Goal: Information Seeking & Learning: Learn about a topic

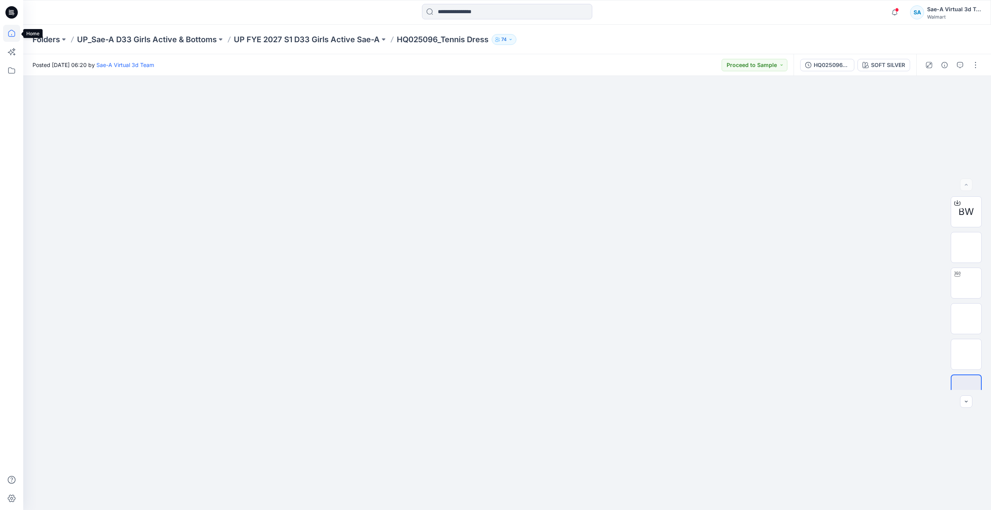
click at [14, 38] on icon at bounding box center [11, 33] width 17 height 17
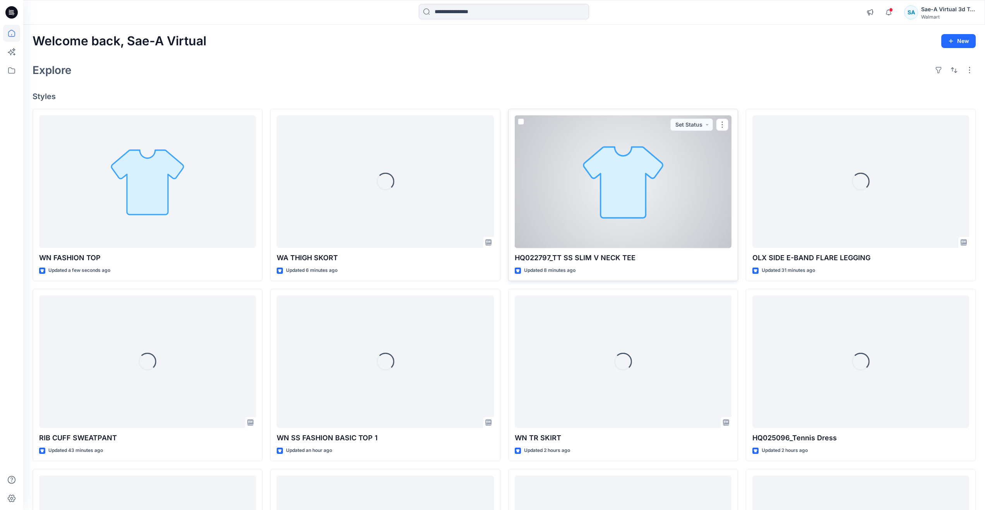
click at [612, 217] on div at bounding box center [623, 181] width 217 height 133
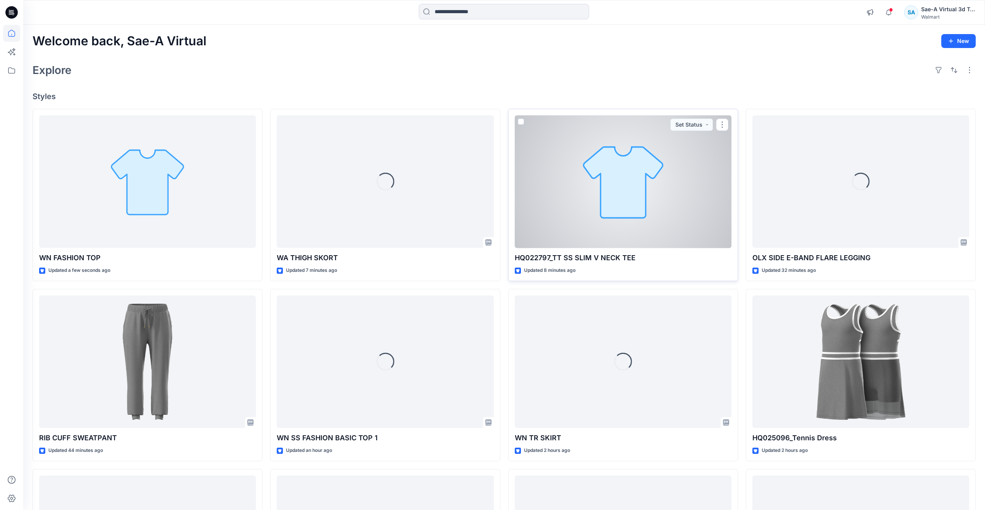
click at [602, 205] on div at bounding box center [623, 181] width 217 height 133
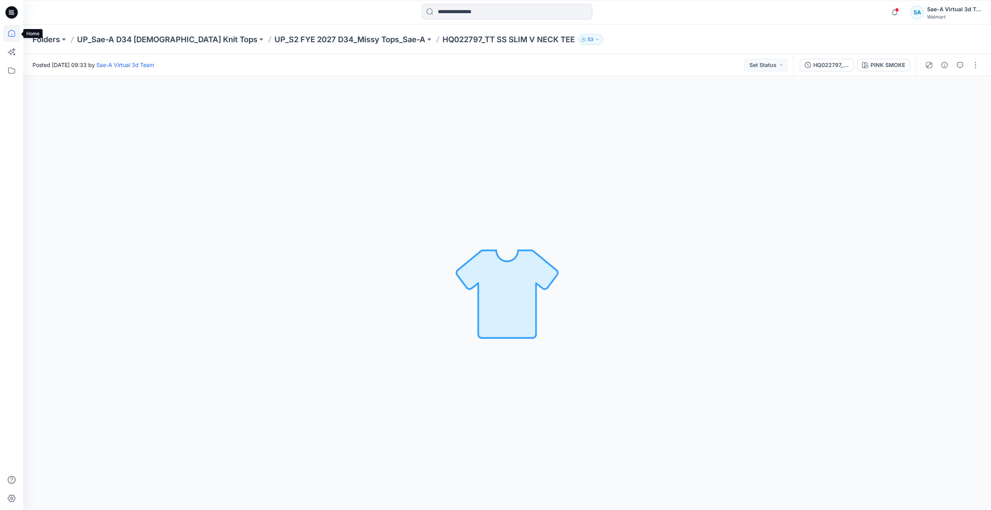
click at [11, 33] on icon at bounding box center [11, 33] width 17 height 17
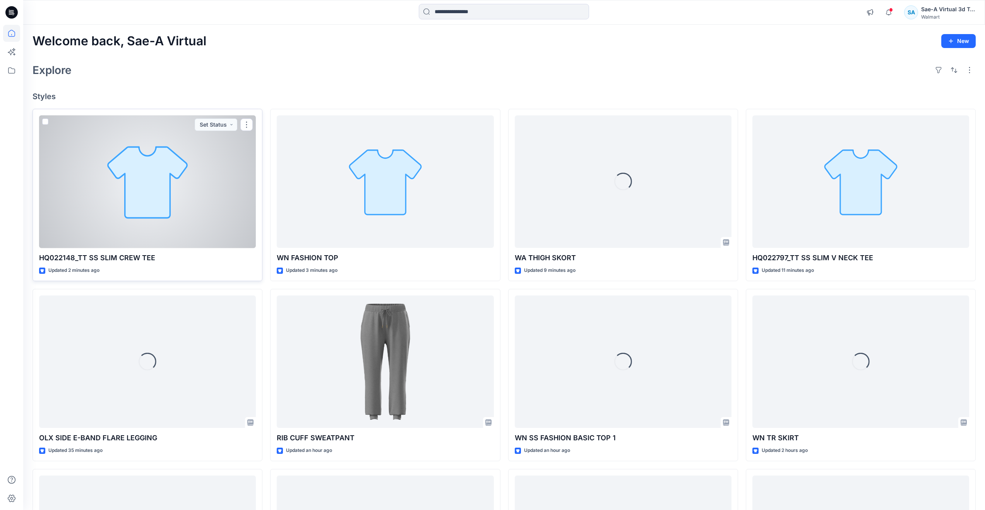
click at [98, 178] on div at bounding box center [147, 181] width 217 height 133
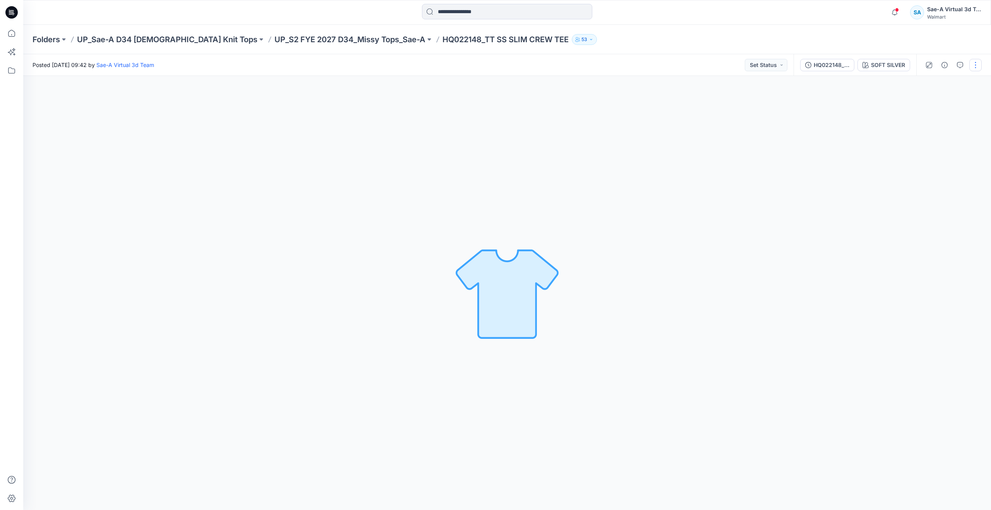
click at [974, 65] on button "button" at bounding box center [975, 65] width 12 height 12
click at [818, 67] on div "HQ022148_SOFT SILVER" at bounding box center [832, 65] width 36 height 9
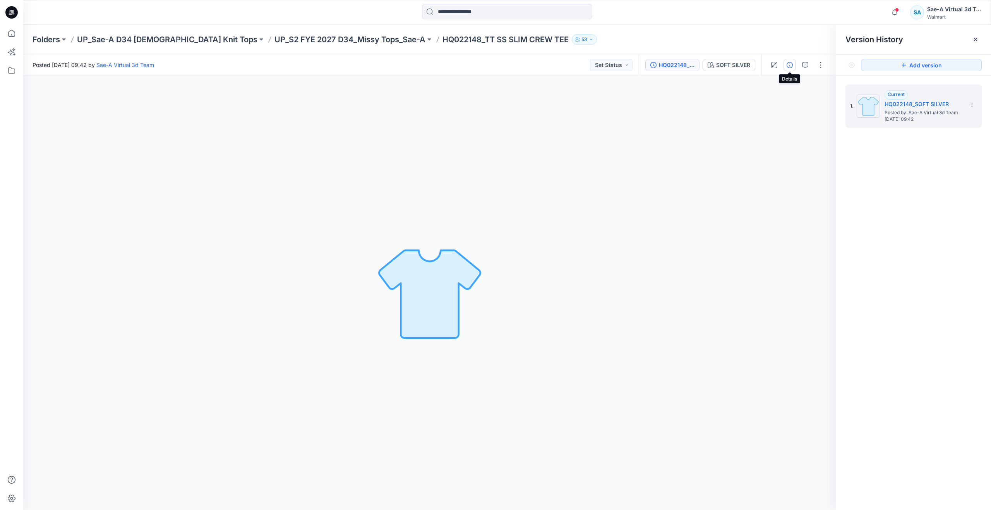
click at [789, 67] on icon "button" at bounding box center [790, 65] width 6 height 6
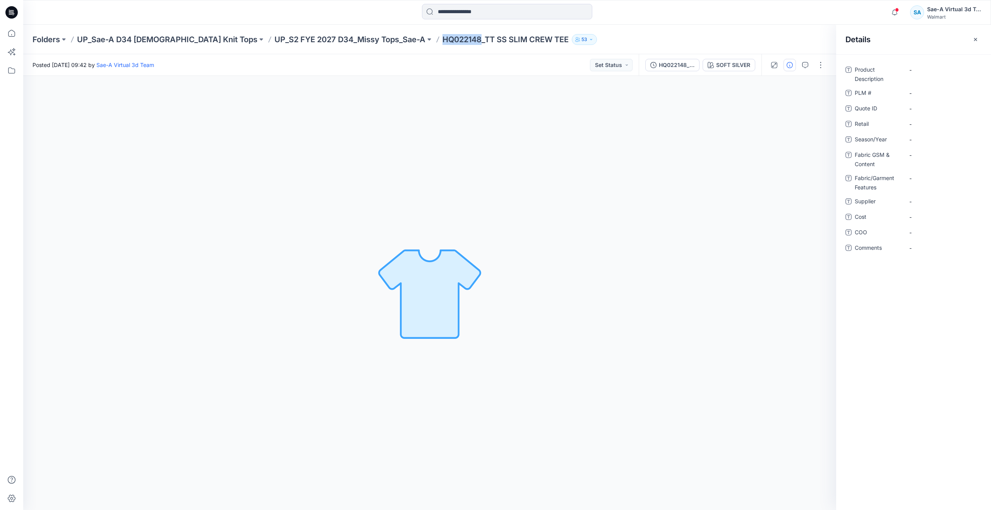
drag, startPoint x: 384, startPoint y: 42, endPoint x: 421, endPoint y: 48, distance: 36.8
click at [421, 48] on div "Folders UP_Sae-A D34 Ladies Knit Tops UP_S2 FYE 2027 D34_Missy Tops_Sae-A HQ022…" at bounding box center [507, 39] width 968 height 29
copy p "HQ022148"
click at [939, 70] on Description "-" at bounding box center [942, 70] width 67 height 8
type textarea "********"
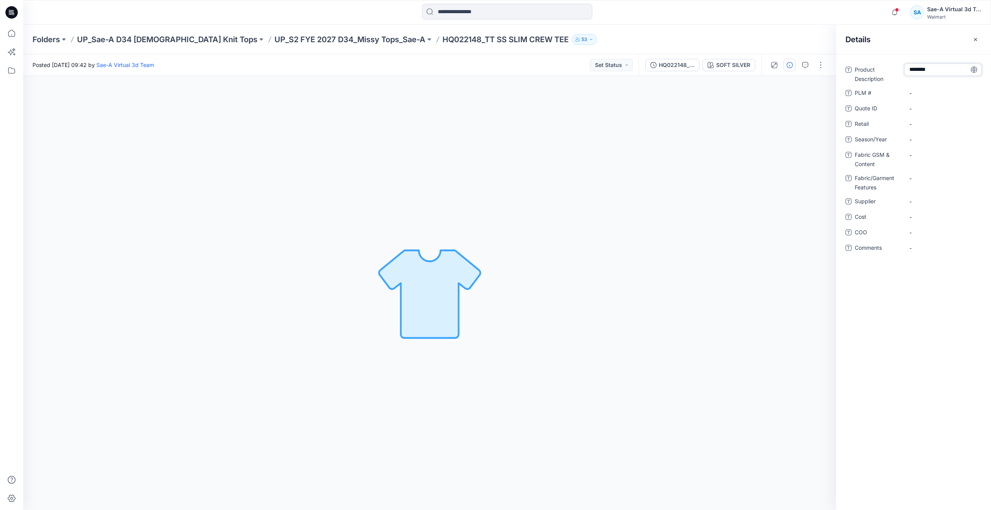
drag, startPoint x: 939, startPoint y: 70, endPoint x: 892, endPoint y: 73, distance: 47.3
click at [892, 73] on div "Product Description ********" at bounding box center [913, 73] width 136 height 20
type textarea "**********"
click at [919, 93] on \ "-" at bounding box center [942, 93] width 67 height 8
type textarea "********"
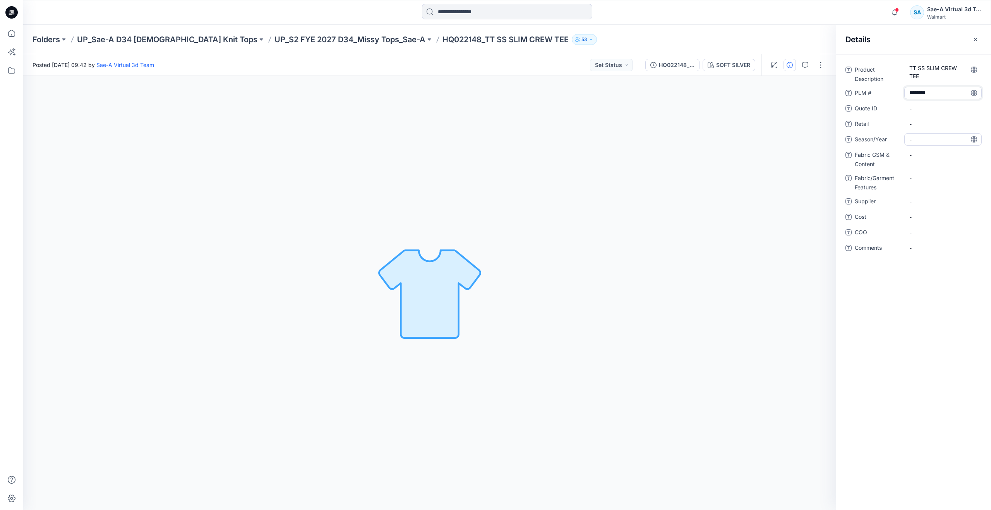
click at [926, 135] on span "-" at bounding box center [942, 139] width 67 height 8
type textarea "*"
type textarea "*****"
click at [929, 201] on span "-" at bounding box center [942, 201] width 67 height 8
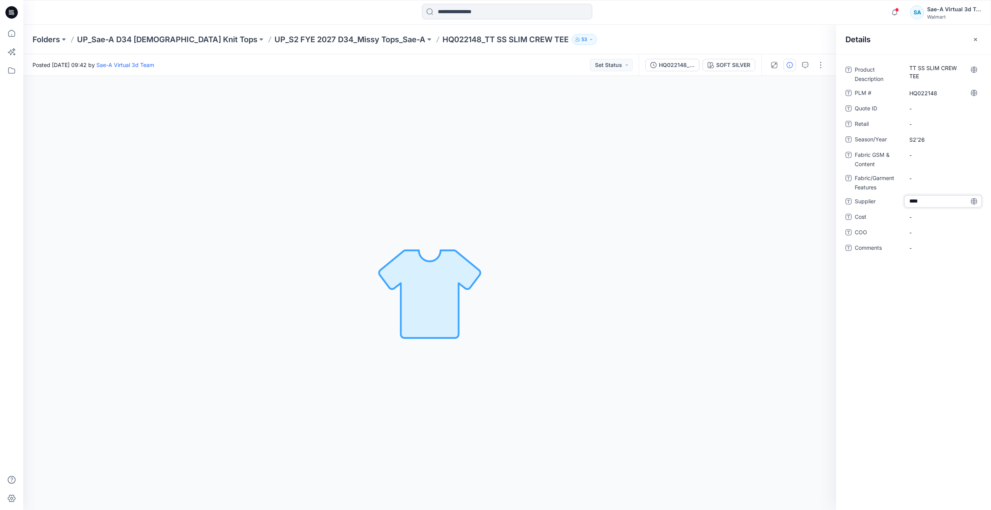
type textarea "*****"
click at [928, 219] on span "-" at bounding box center [942, 217] width 67 height 8
type textarea "***"
click at [909, 334] on div "Product Description TT SS SLIM CREW TEE PLM # HQ022148 Quote ID - Retail - Seas…" at bounding box center [913, 282] width 155 height 456
click at [926, 148] on div "Product Description TT SS SLIM CREW TEE PLM # HQ022148 Quote ID - Retail - Seas…" at bounding box center [913, 163] width 136 height 200
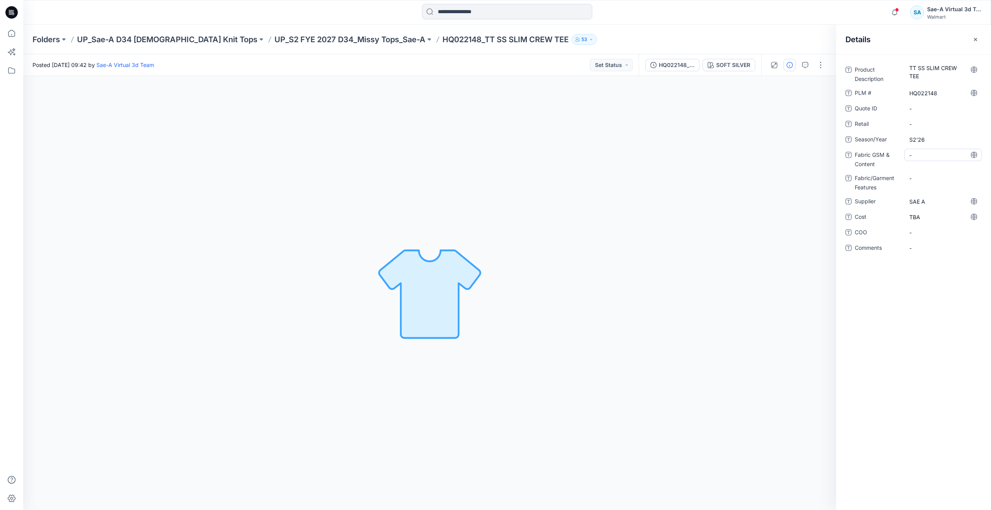
click at [928, 153] on Content "-" at bounding box center [942, 155] width 67 height 8
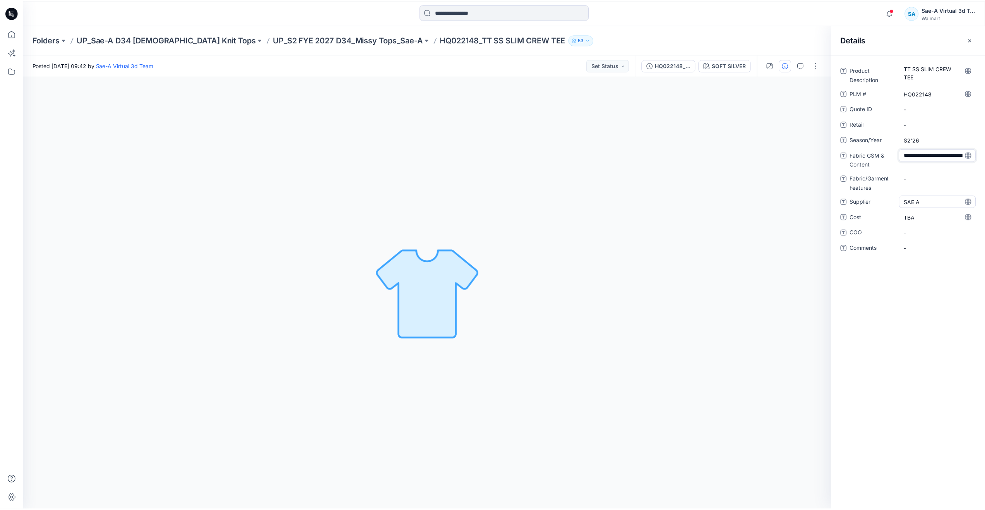
scroll to position [14, 0]
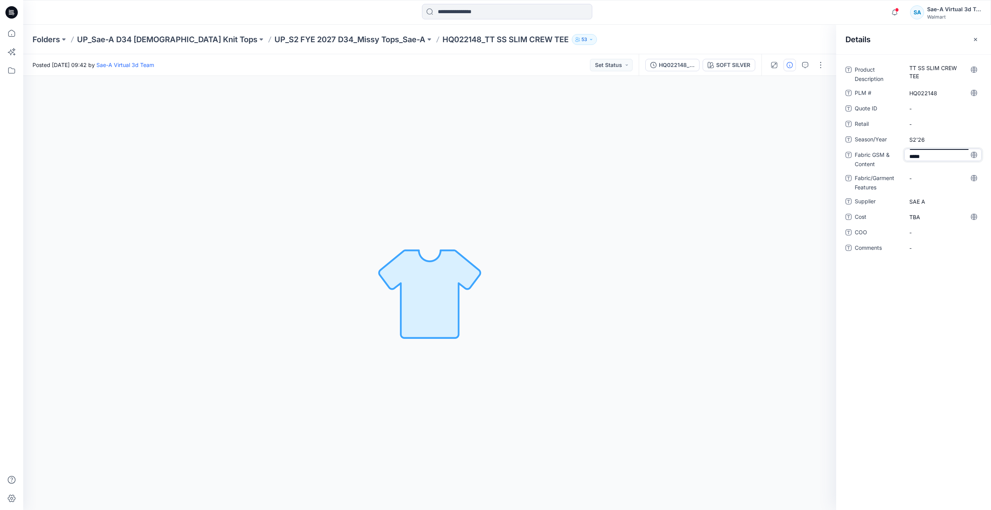
type textarea "**********"
click at [928, 179] on Features "-" at bounding box center [942, 183] width 67 height 8
type textarea "******"
click at [923, 309] on div "Product Description TT SS SLIM CREW TEE PLM # HQ022148 Quote ID - Retail - Seas…" at bounding box center [913, 282] width 155 height 456
click at [14, 34] on icon at bounding box center [11, 33] width 17 height 17
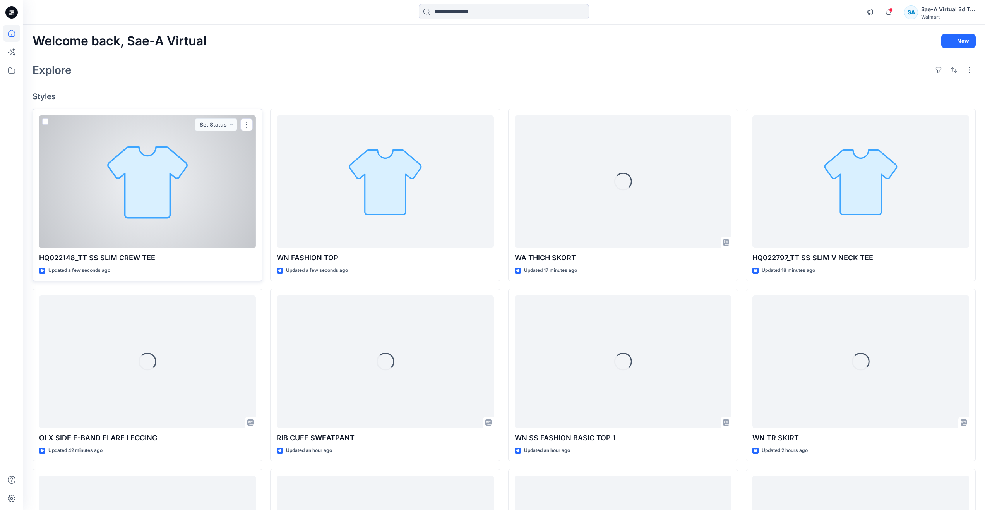
click at [111, 194] on div at bounding box center [147, 181] width 217 height 133
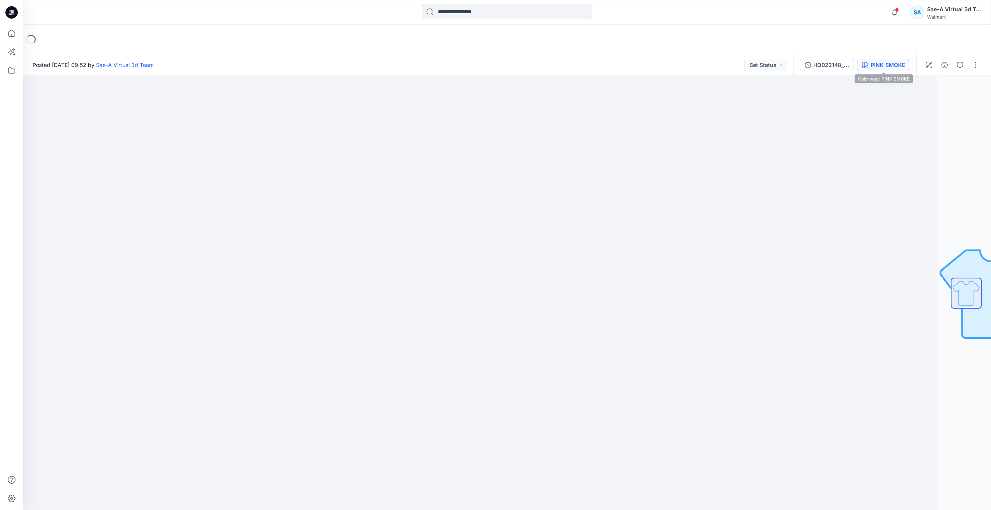
click at [871, 69] on div "PINK SMOKE" at bounding box center [888, 65] width 34 height 9
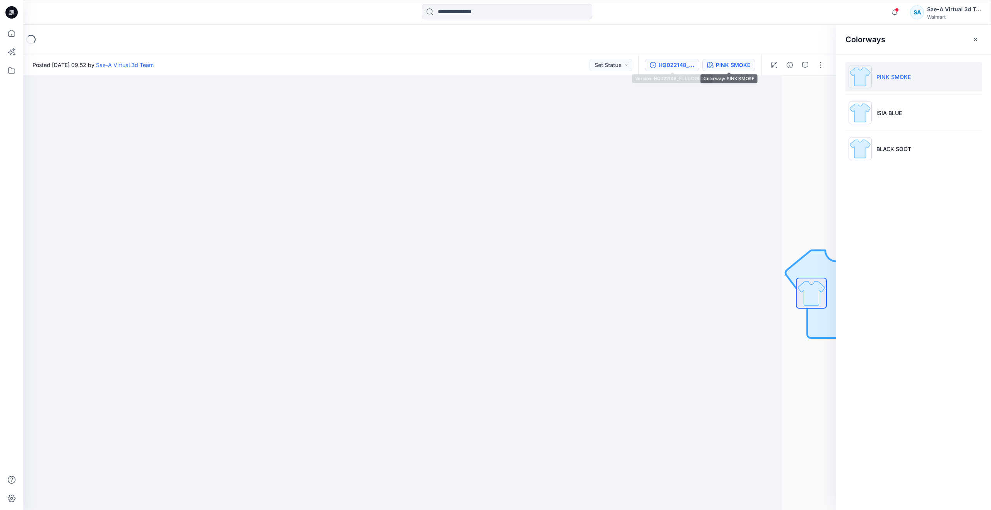
click at [691, 63] on div "HQ022148_FULL COLORS" at bounding box center [676, 65] width 36 height 9
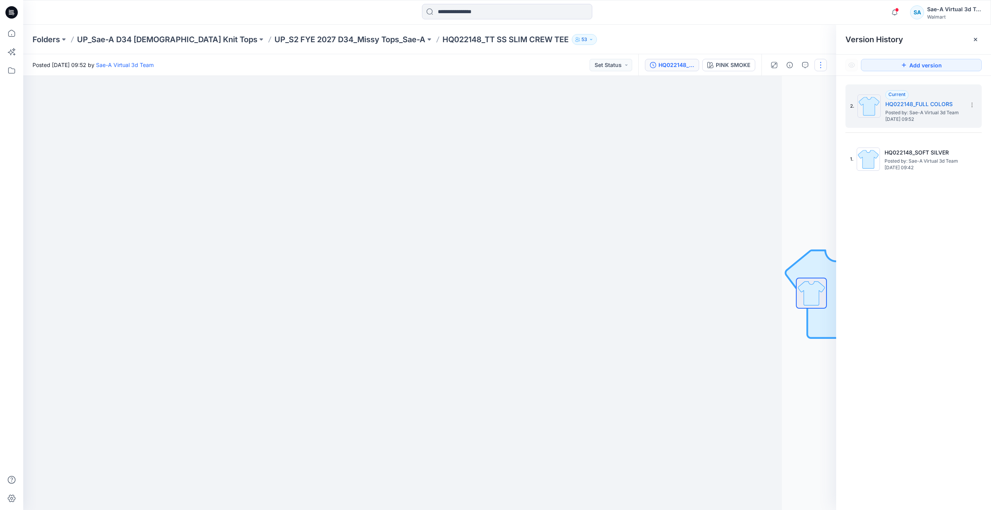
click at [820, 65] on button "button" at bounding box center [821, 65] width 12 height 12
click at [788, 110] on button "Edit" at bounding box center [788, 105] width 71 height 14
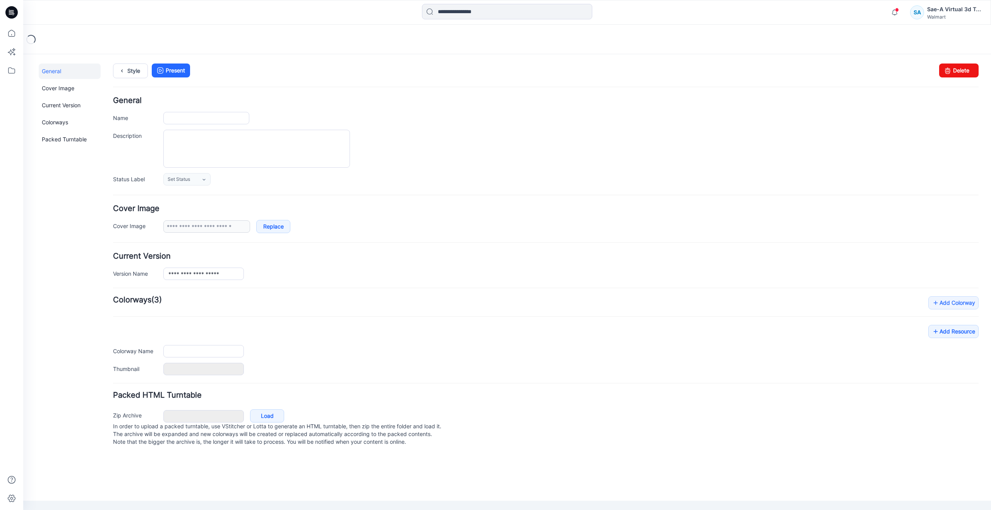
type input "**********"
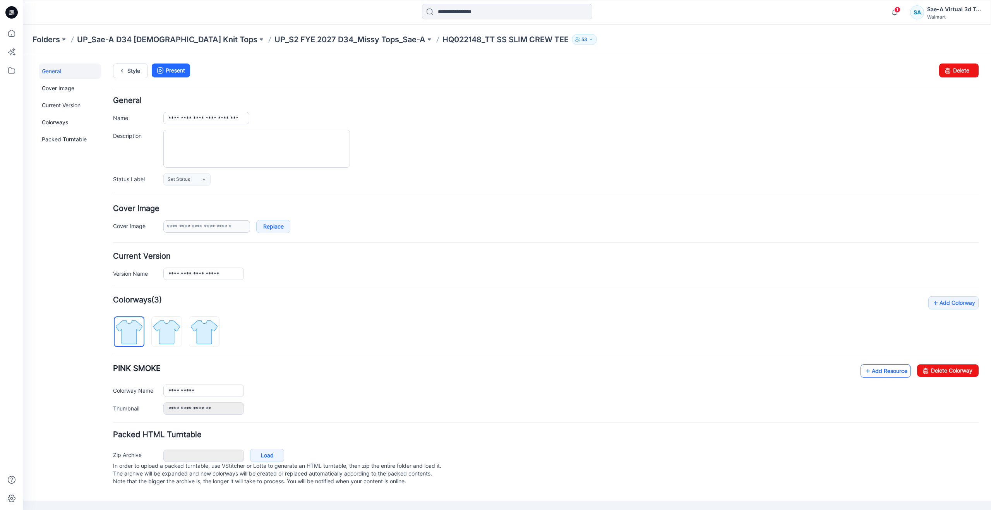
click at [873, 365] on link "Add Resource" at bounding box center [886, 370] width 50 height 13
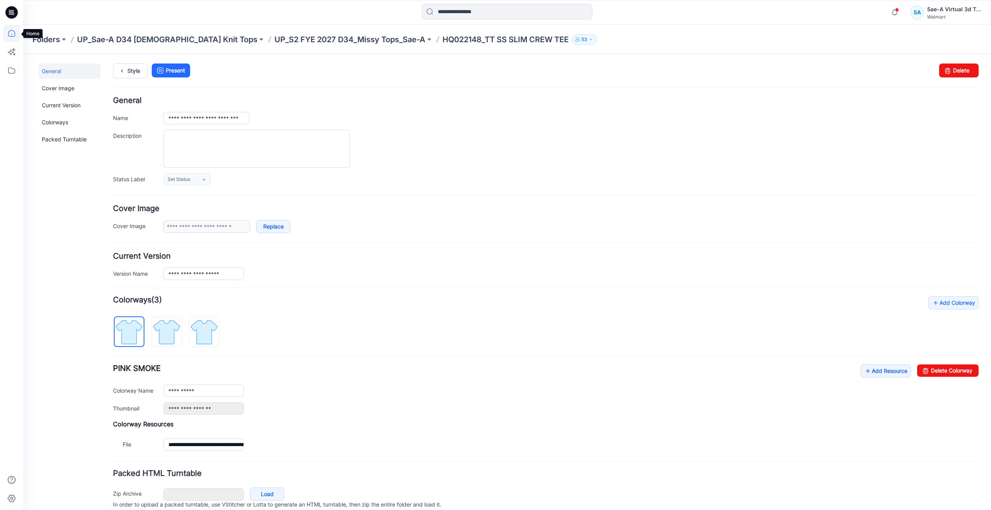
click at [17, 33] on icon at bounding box center [11, 33] width 17 height 17
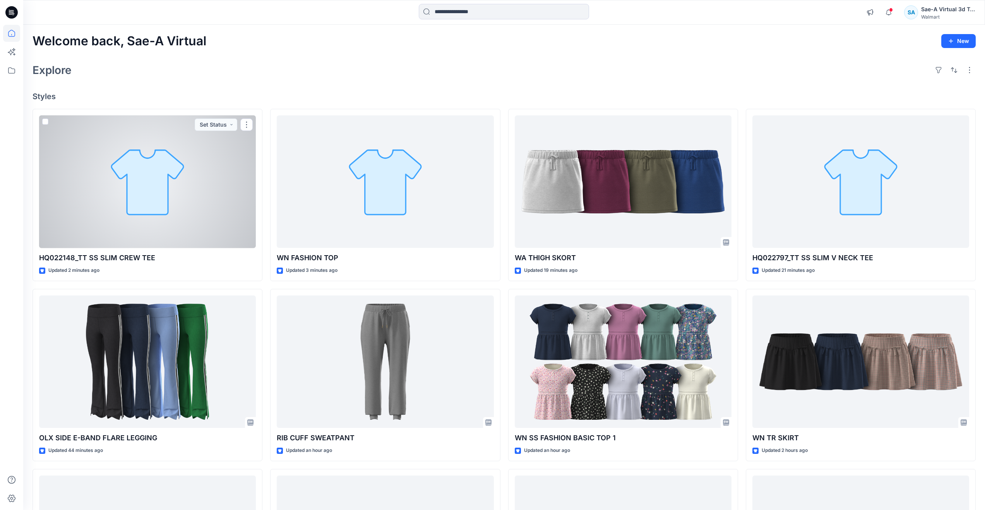
drag, startPoint x: 148, startPoint y: 204, endPoint x: 142, endPoint y: 201, distance: 6.8
click at [148, 204] on div at bounding box center [147, 181] width 217 height 133
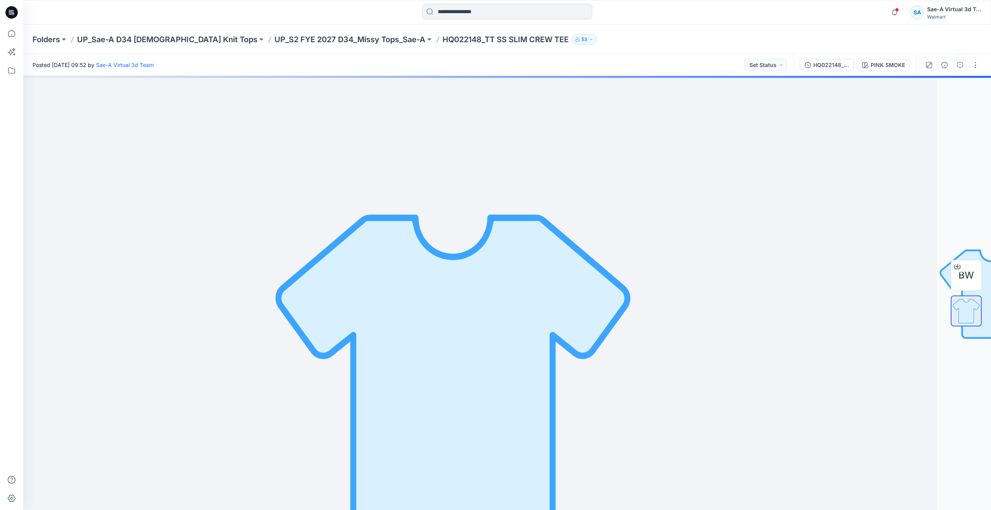
click at [957, 65] on icon "button" at bounding box center [960, 65] width 6 height 6
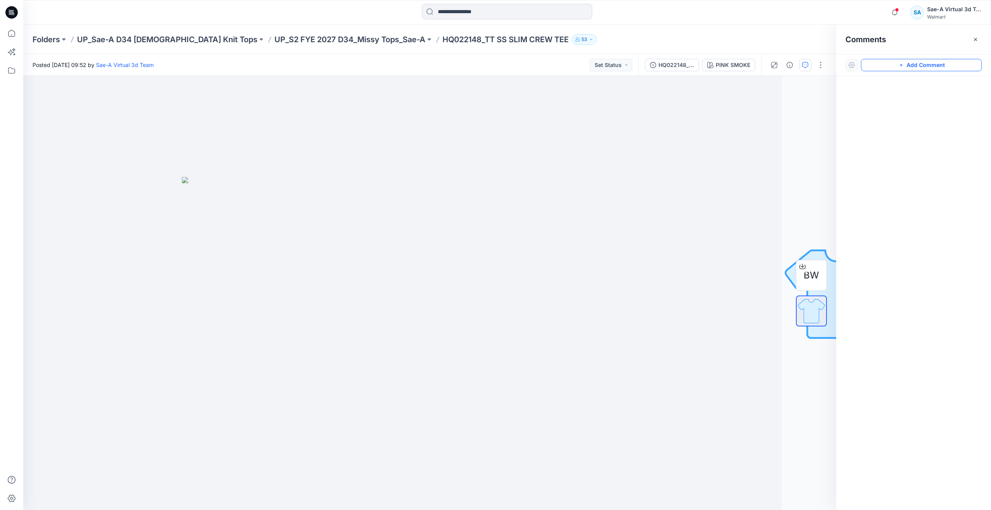
click at [900, 63] on icon "button" at bounding box center [901, 65] width 6 height 6
click at [592, 144] on div "1" at bounding box center [429, 293] width 813 height 434
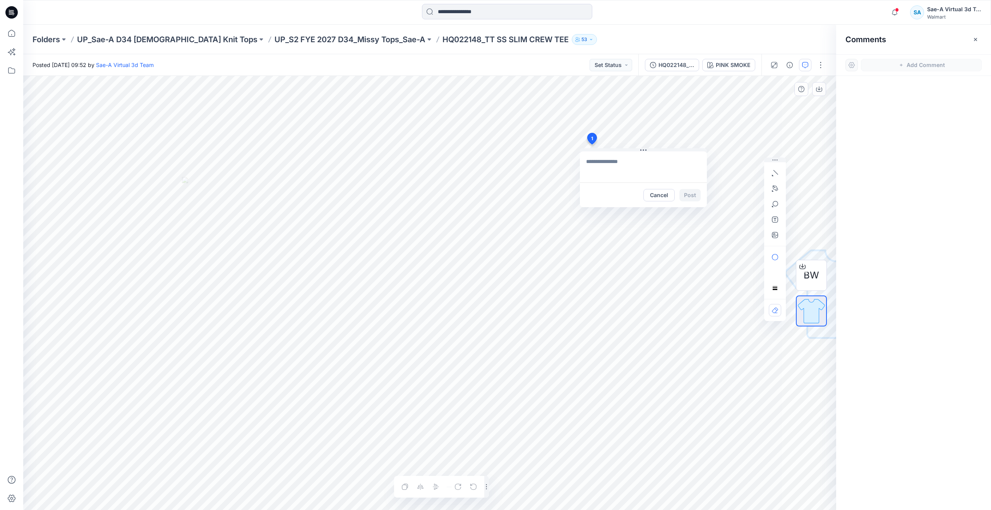
type textarea "**********"
click at [684, 186] on div "Cancel Post" at bounding box center [643, 194] width 127 height 25
click at [688, 192] on button "Post" at bounding box center [689, 195] width 21 height 12
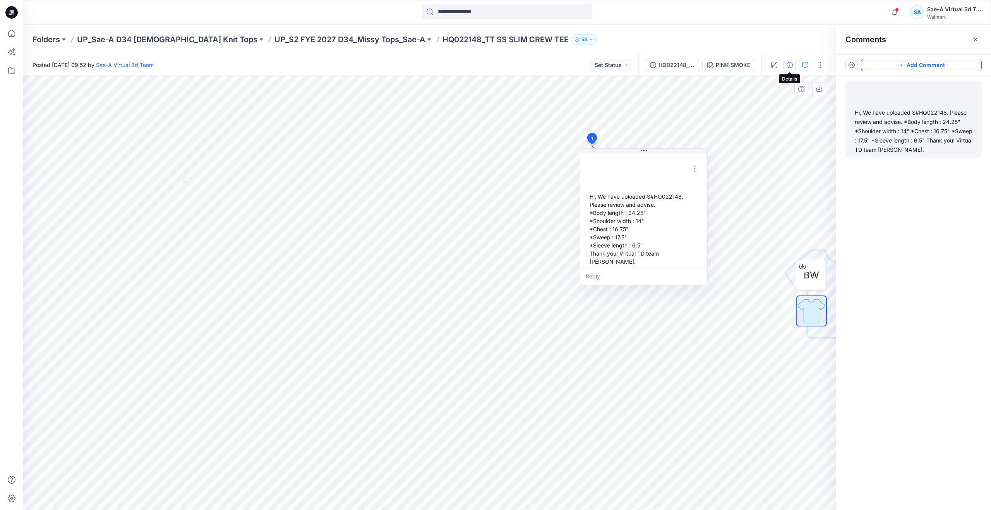
click at [789, 65] on icon "button" at bounding box center [790, 65] width 6 height 6
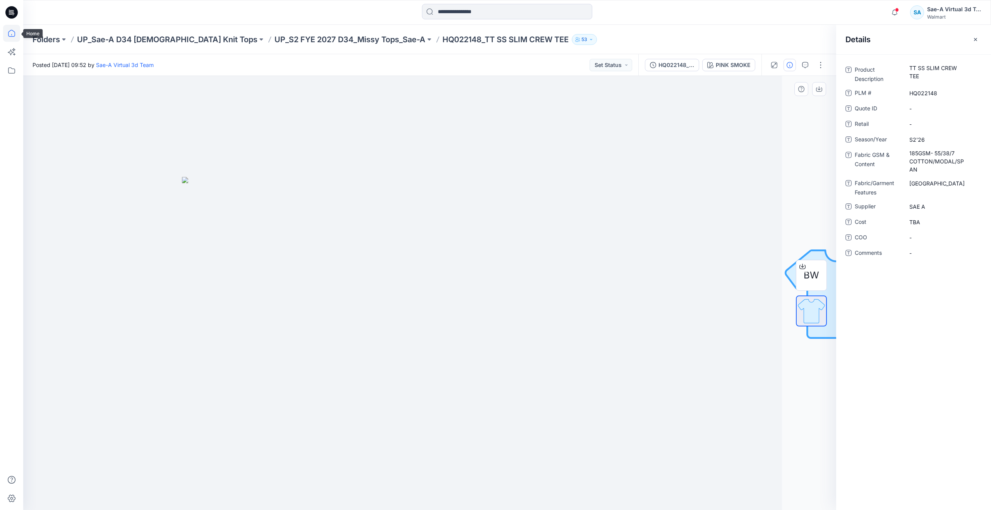
click at [14, 32] on icon at bounding box center [11, 33] width 17 height 17
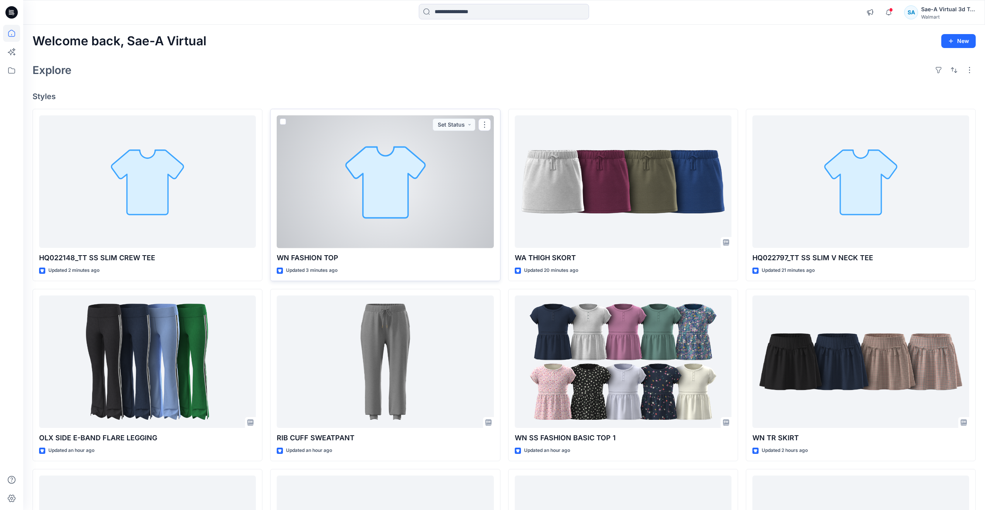
click at [322, 213] on div at bounding box center [385, 181] width 217 height 133
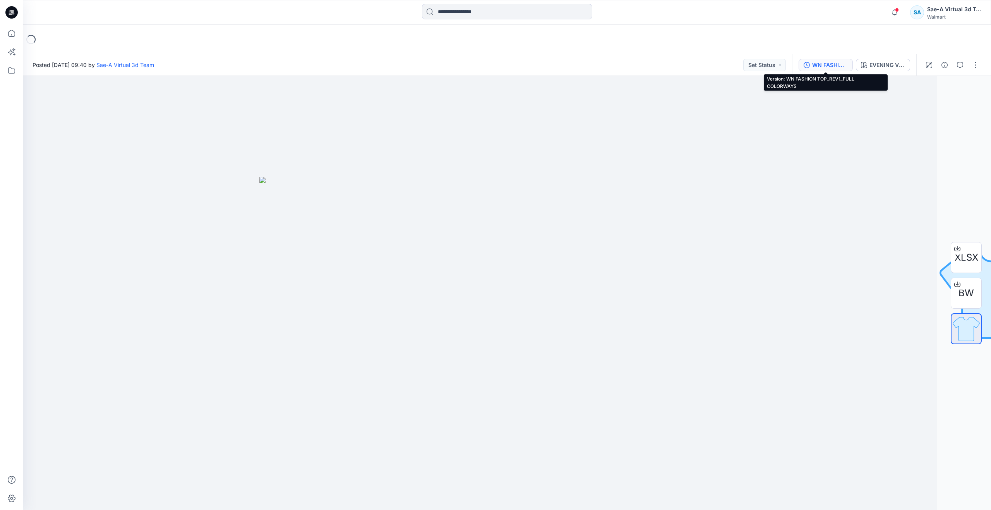
click at [829, 62] on div "WN FASHION TOP_REV1_FULL COLORWAYS" at bounding box center [830, 65] width 36 height 9
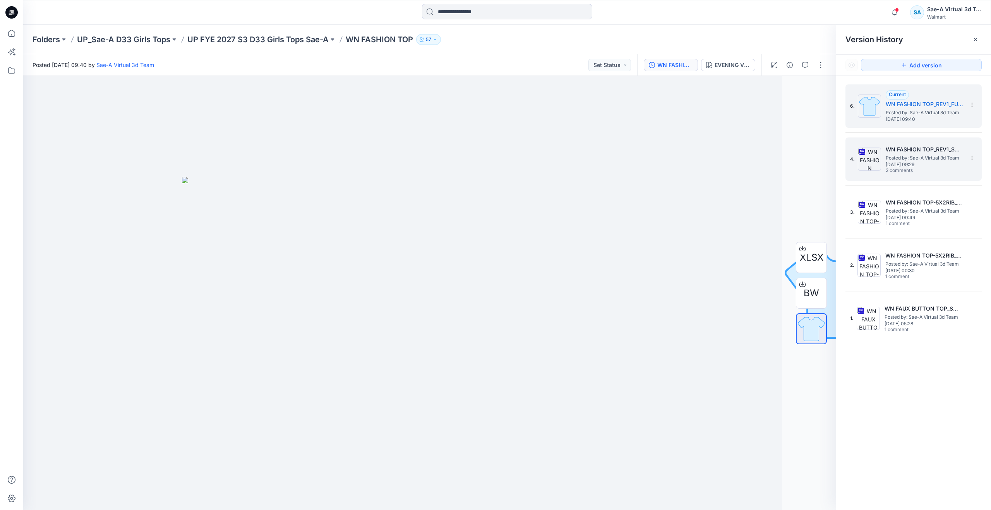
click at [924, 154] on span "Posted by: Sae-A Virtual 3d Team" at bounding box center [924, 158] width 77 height 8
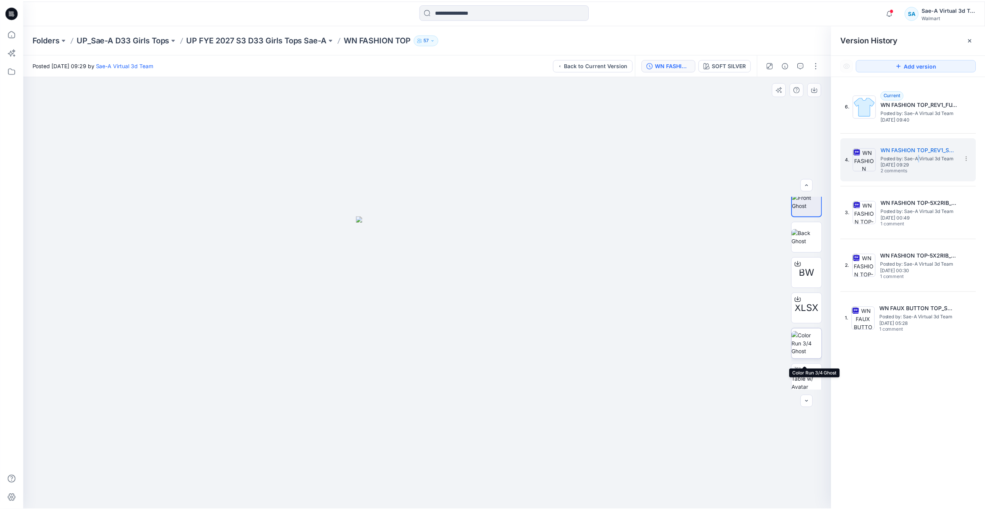
scroll to position [15, 0]
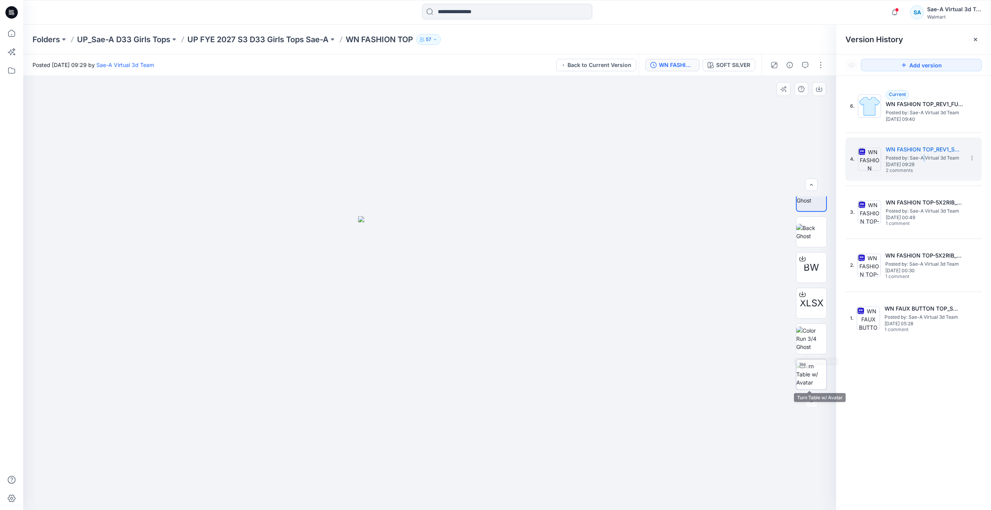
click at [805, 370] on div at bounding box center [802, 365] width 12 height 12
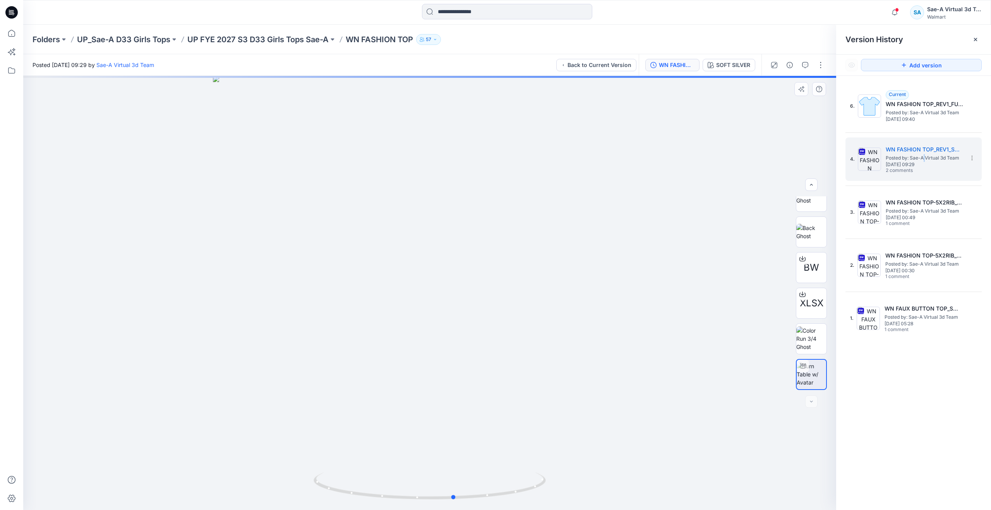
drag, startPoint x: 435, startPoint y: 495, endPoint x: 227, endPoint y: 429, distance: 217.7
click at [227, 429] on div at bounding box center [429, 293] width 813 height 434
click at [16, 37] on icon at bounding box center [11, 33] width 17 height 17
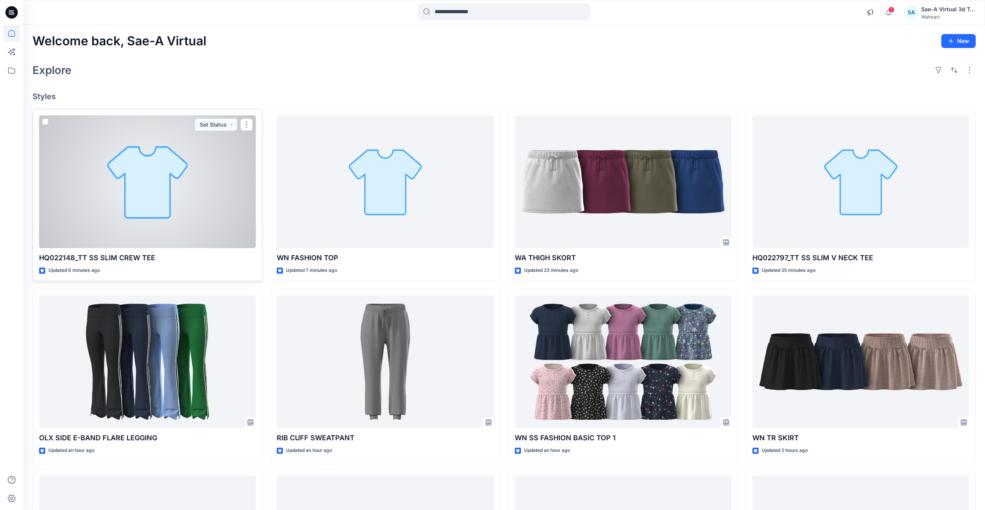
click at [142, 158] on div at bounding box center [147, 181] width 217 height 133
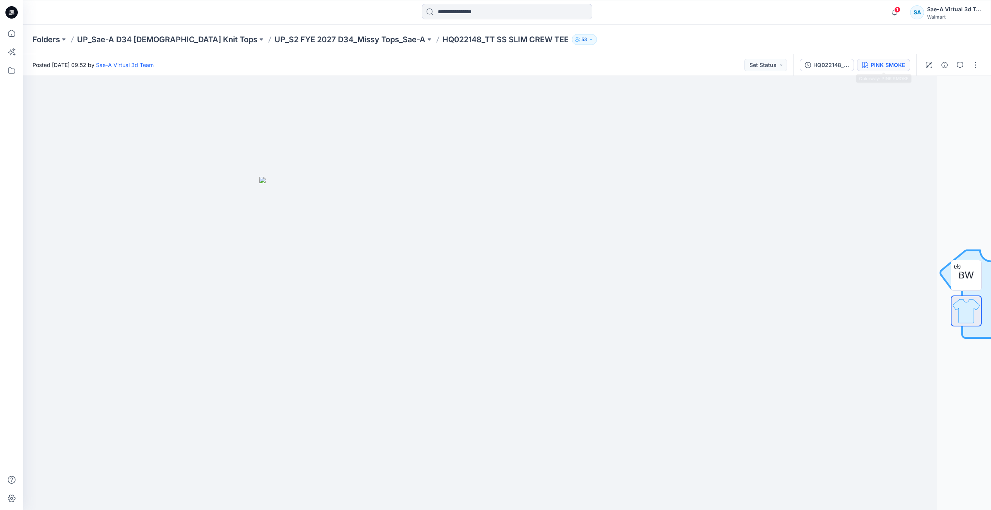
click at [876, 62] on div "PINK SMOKE" at bounding box center [888, 65] width 34 height 9
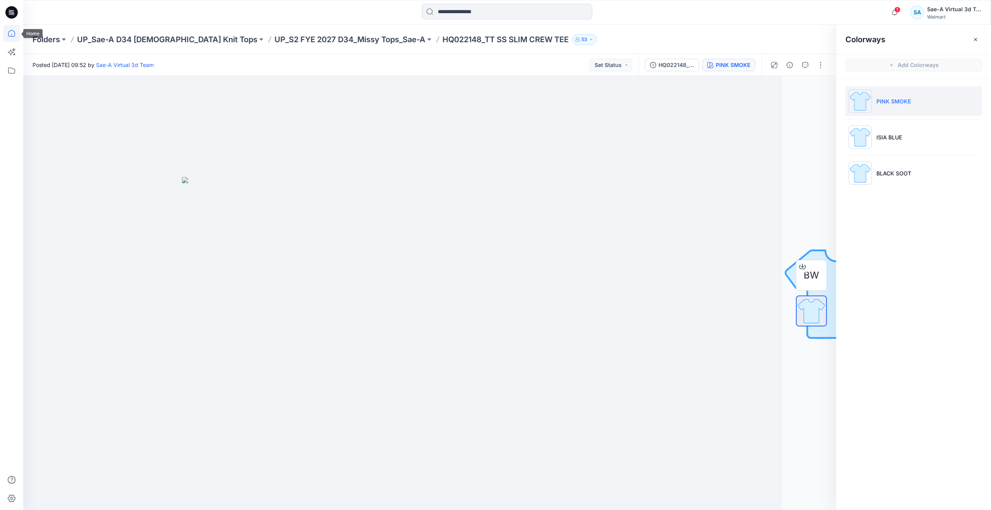
drag, startPoint x: 11, startPoint y: 31, endPoint x: 17, endPoint y: 35, distance: 7.5
click at [11, 31] on icon at bounding box center [11, 33] width 17 height 17
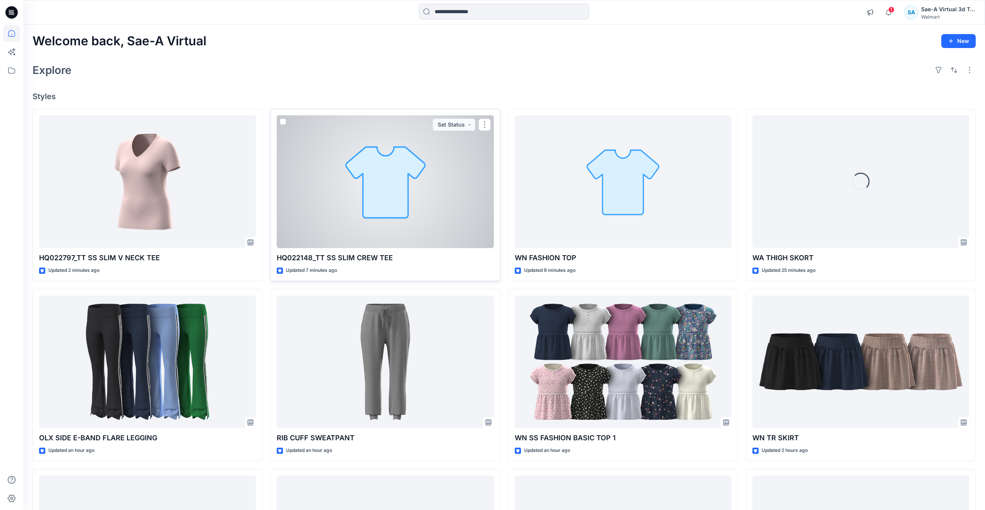
click at [347, 204] on div at bounding box center [385, 181] width 217 height 133
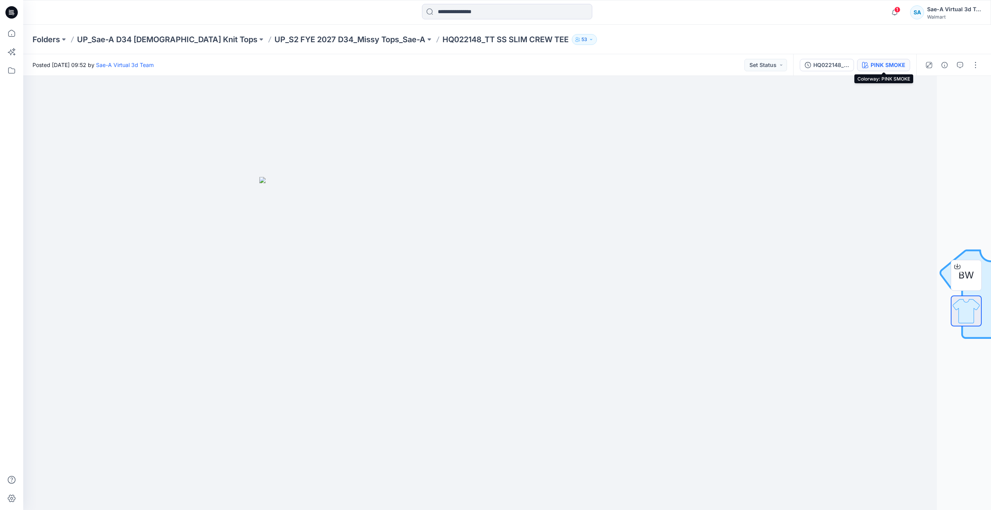
click at [872, 64] on div "PINK SMOKE" at bounding box center [888, 65] width 34 height 9
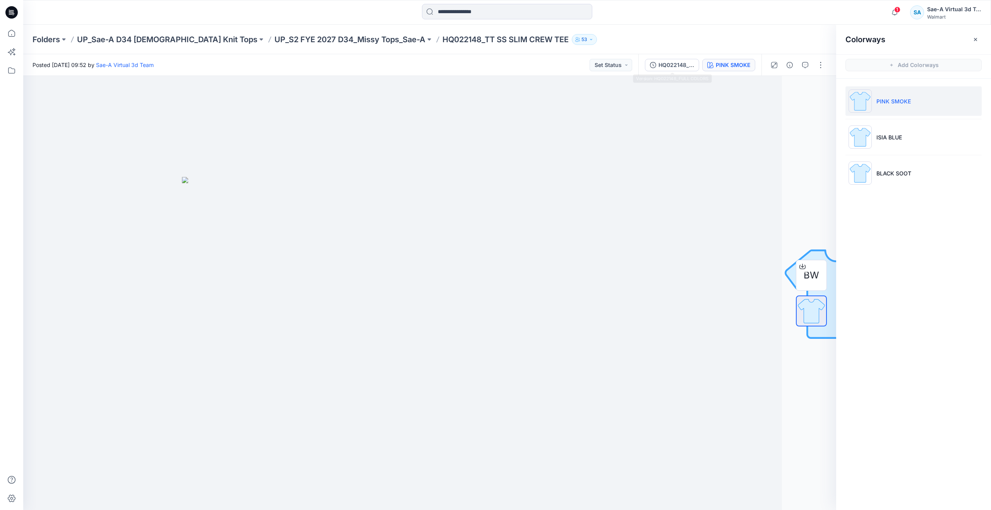
click at [676, 57] on div "HQ022148_FULL COLORS PINK SMOKE" at bounding box center [699, 65] width 123 height 22
click at [675, 59] on button "HQ022148_FULL COLORS" at bounding box center [672, 65] width 54 height 12
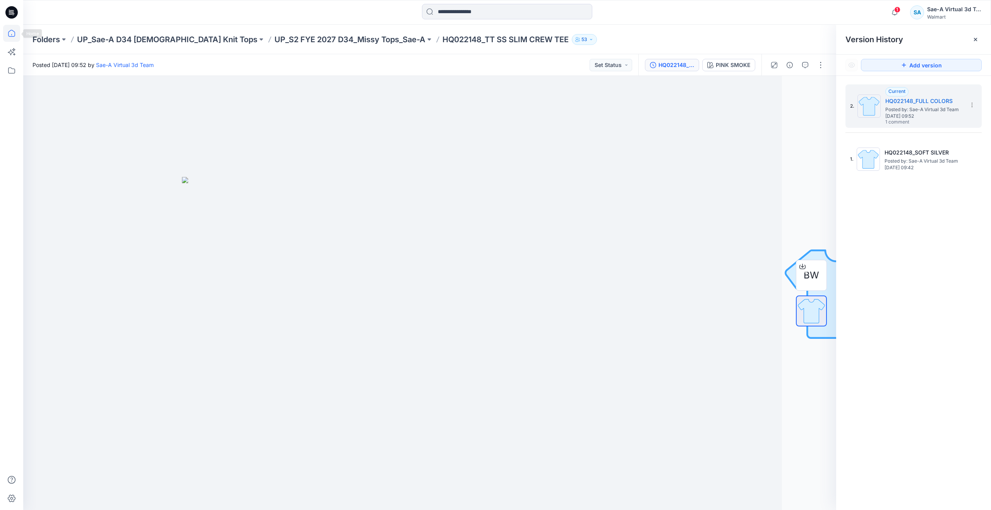
click at [17, 31] on icon at bounding box center [11, 33] width 17 height 17
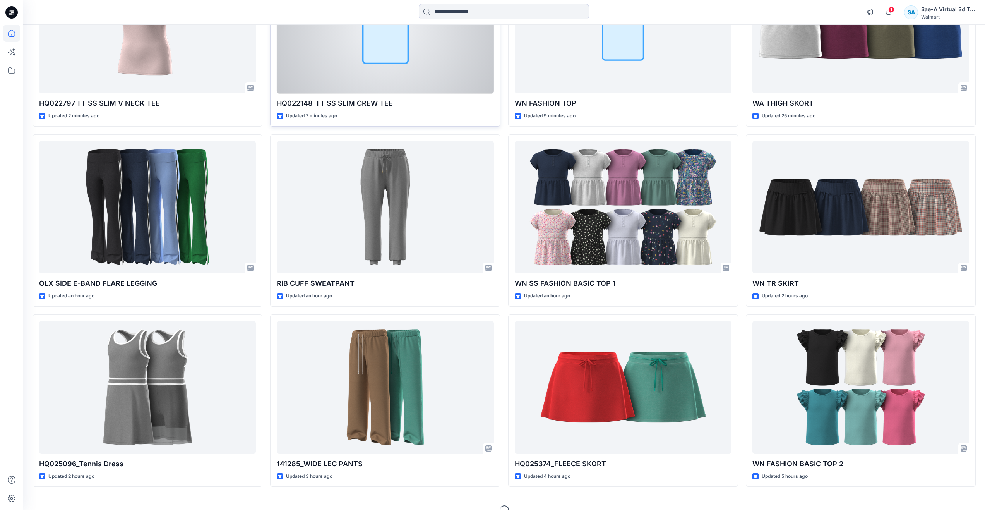
scroll to position [155, 0]
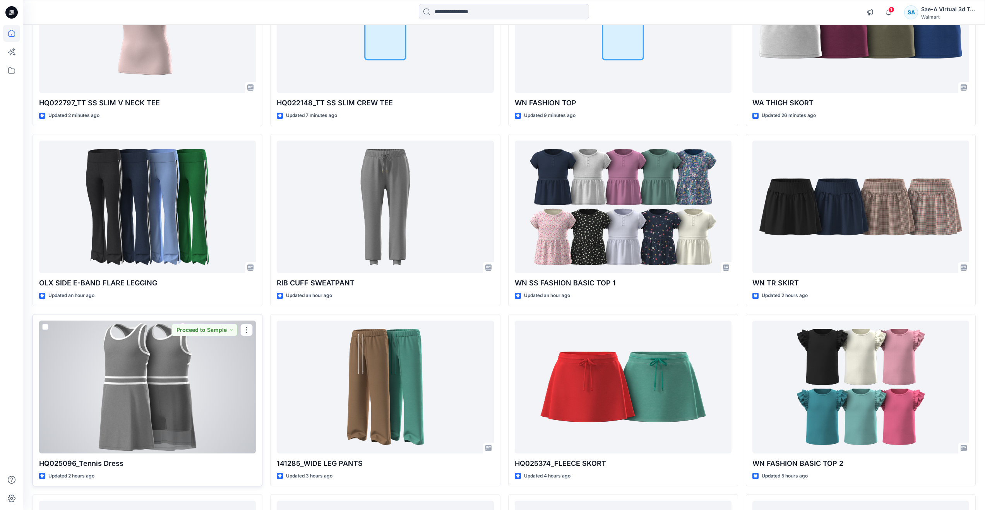
click at [180, 410] on div at bounding box center [147, 387] width 217 height 133
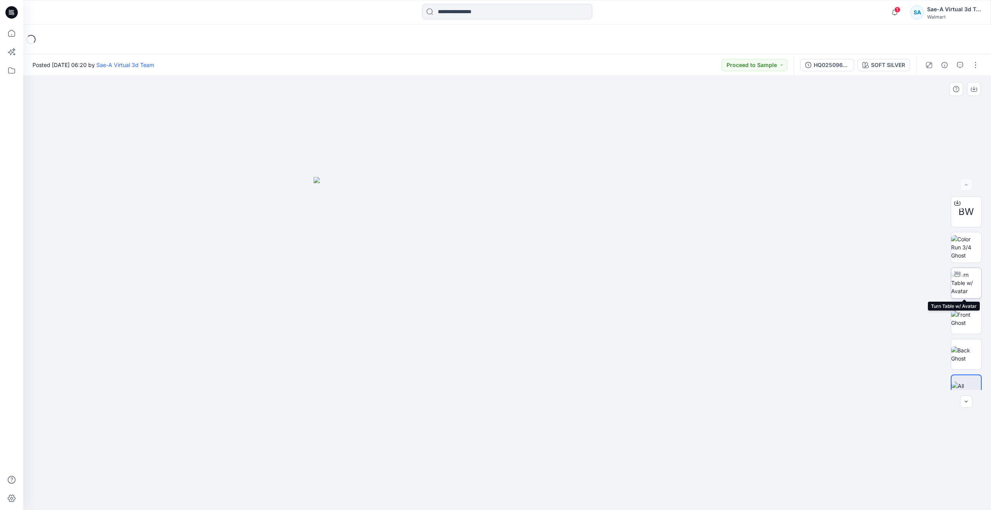
click at [964, 288] on img at bounding box center [966, 283] width 30 height 24
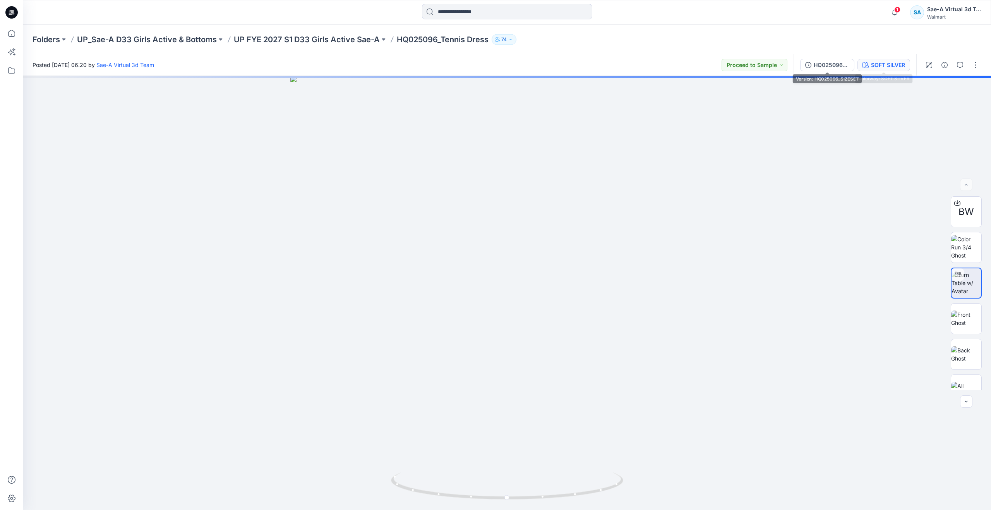
click at [880, 60] on button "SOFT SILVER" at bounding box center [883, 65] width 53 height 12
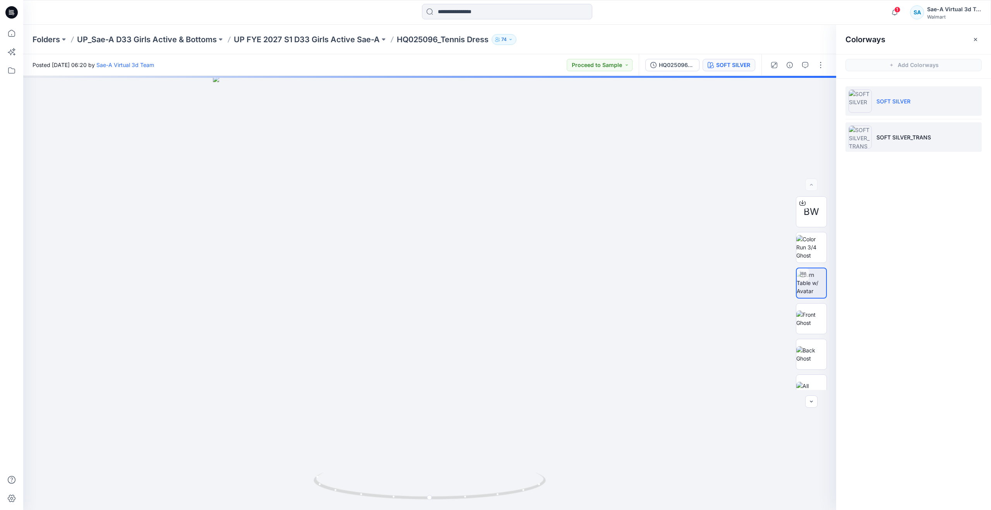
click at [881, 141] on li "SOFT SILVER_TRANS" at bounding box center [913, 136] width 136 height 29
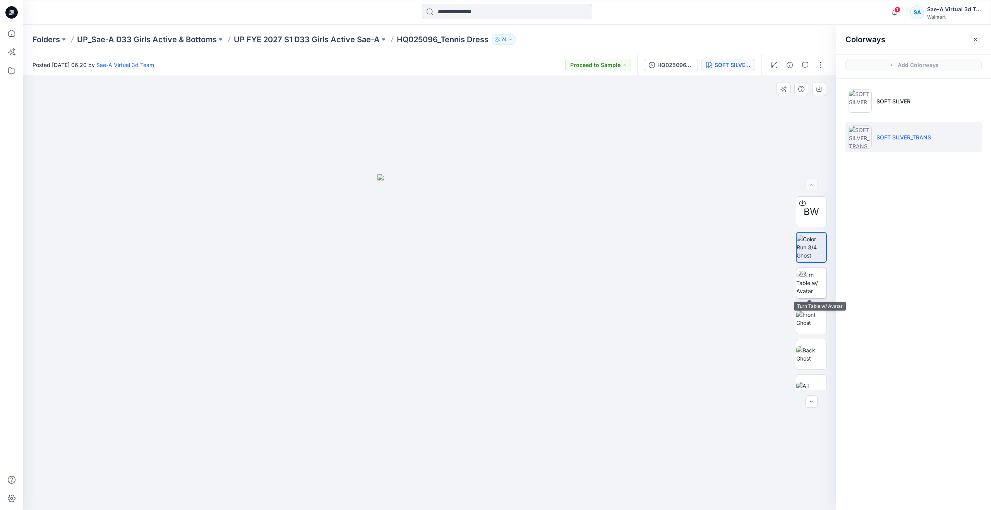
click at [812, 284] on img at bounding box center [811, 283] width 30 height 24
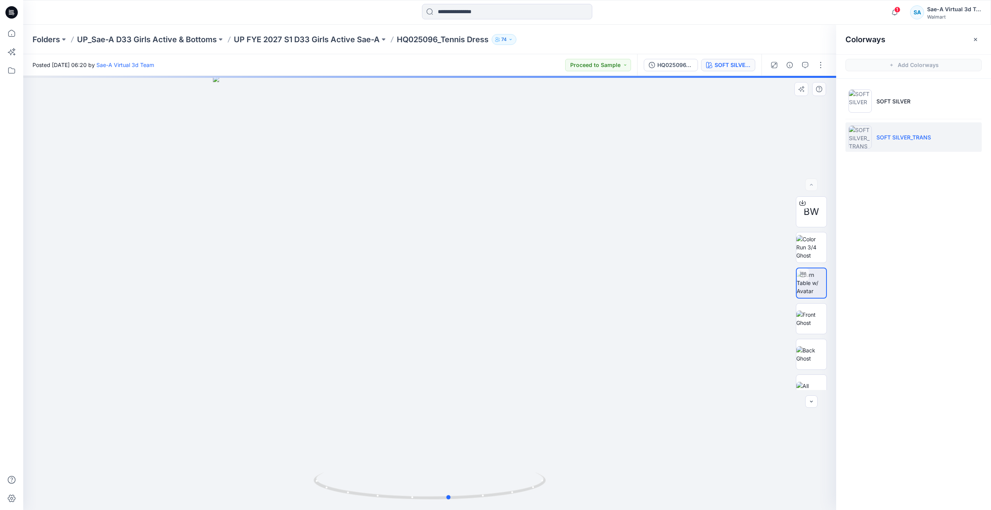
drag, startPoint x: 429, startPoint y: 495, endPoint x: 451, endPoint y: 439, distance: 60.3
click at [451, 439] on div at bounding box center [429, 293] width 813 height 434
click at [679, 63] on div "HQ025096_SIZESET" at bounding box center [675, 65] width 36 height 9
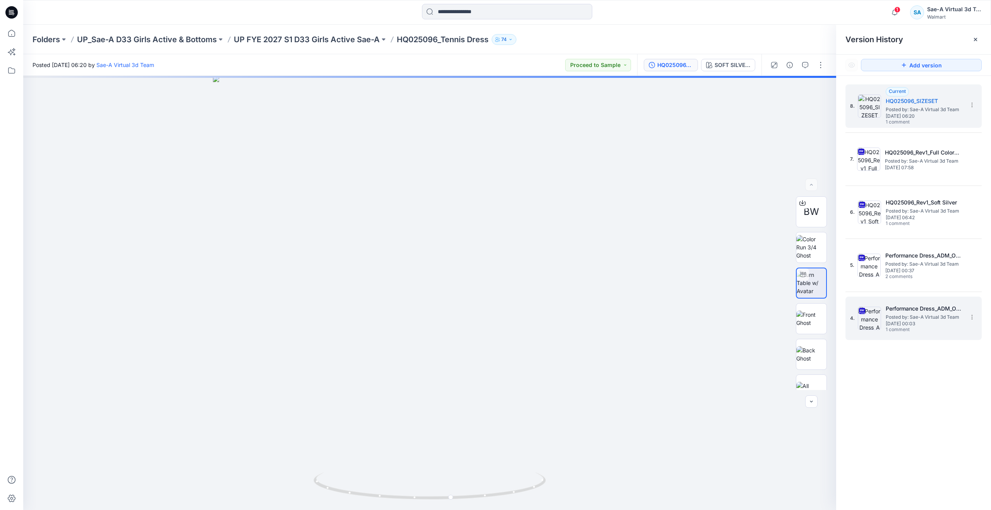
click at [892, 329] on span "1 comment" at bounding box center [913, 330] width 54 height 6
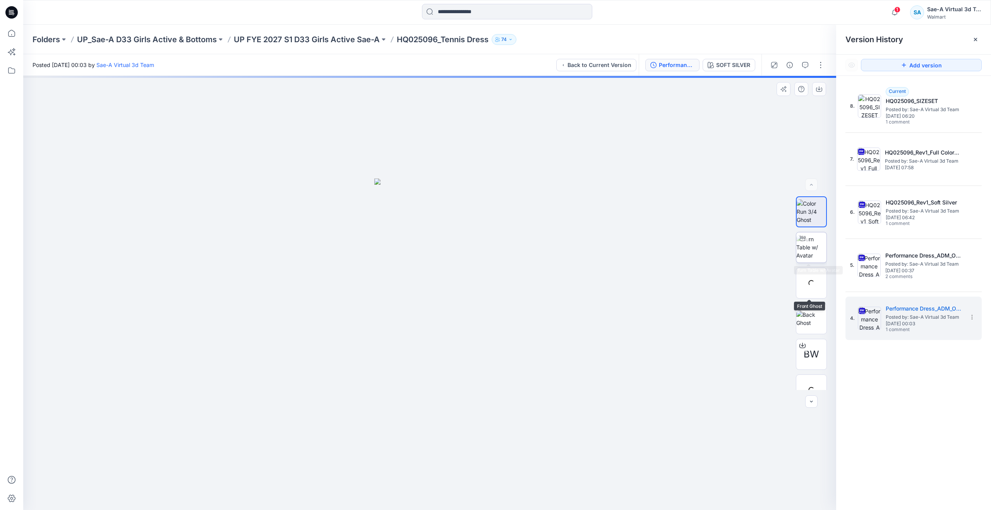
click at [809, 249] on img at bounding box center [811, 247] width 30 height 24
drag, startPoint x: 428, startPoint y: 496, endPoint x: 530, endPoint y: 458, distance: 108.0
click at [530, 458] on div at bounding box center [429, 293] width 813 height 434
drag, startPoint x: 7, startPoint y: 34, endPoint x: 11, endPoint y: 33, distance: 4.4
click at [7, 34] on icon at bounding box center [11, 33] width 17 height 17
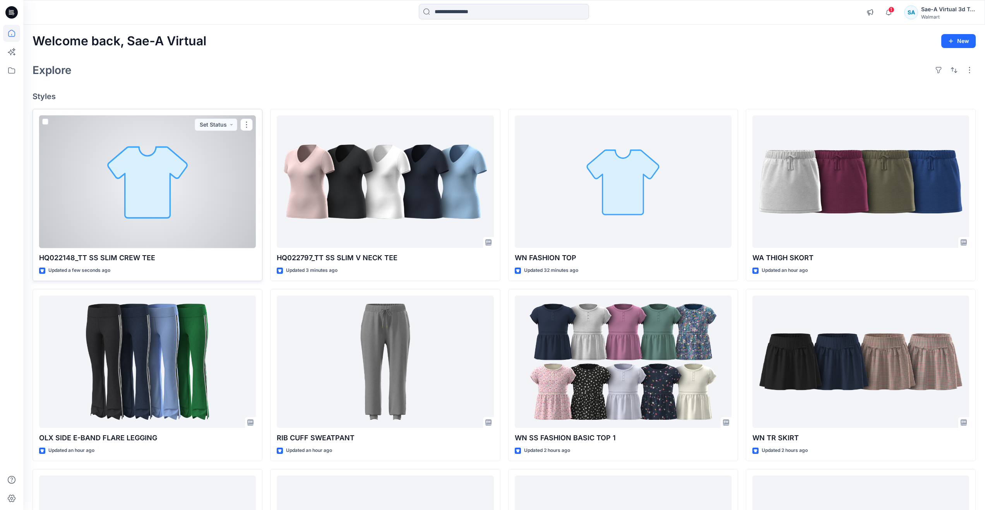
click at [147, 206] on div at bounding box center [147, 181] width 217 height 133
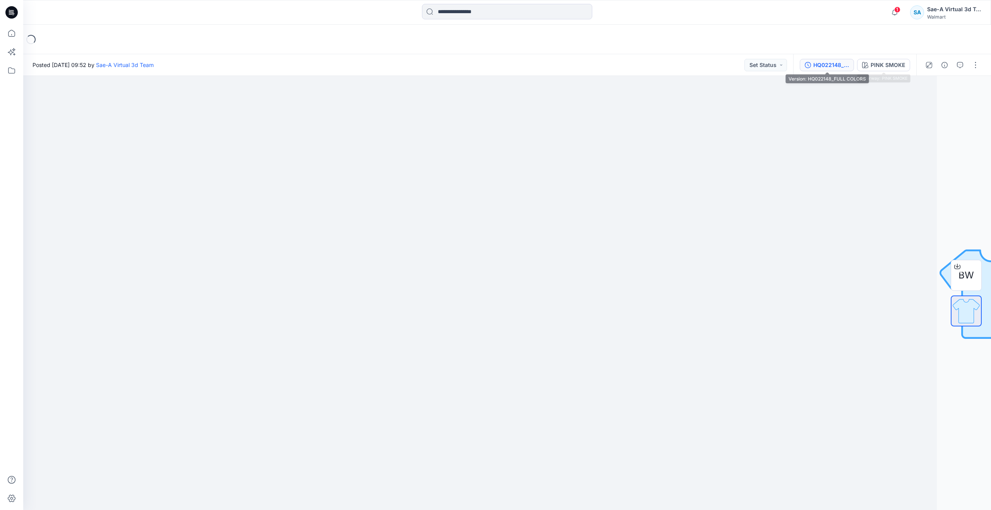
click at [827, 65] on div "HQ022148_FULL COLORS" at bounding box center [831, 65] width 36 height 9
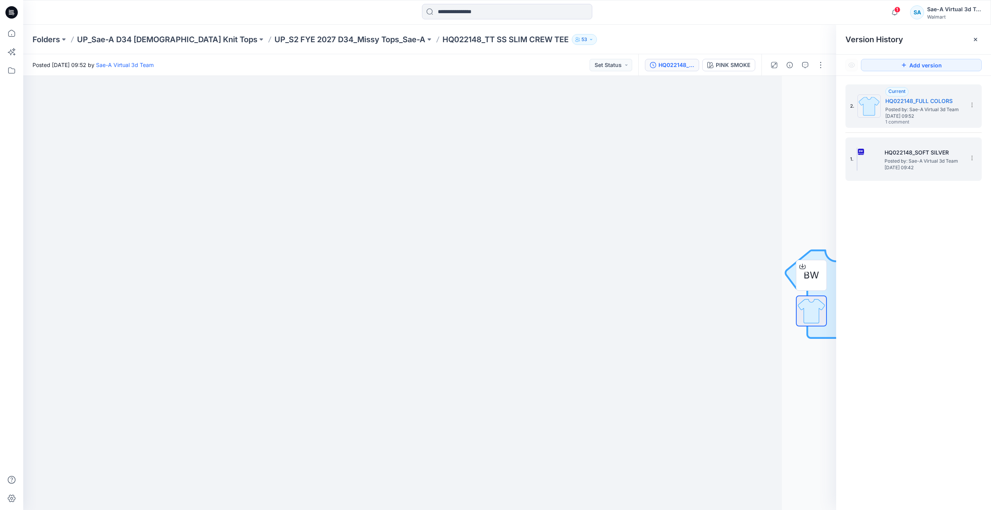
click at [916, 161] on span "Posted by: Sae-A Virtual 3d Team" at bounding box center [923, 161] width 77 height 8
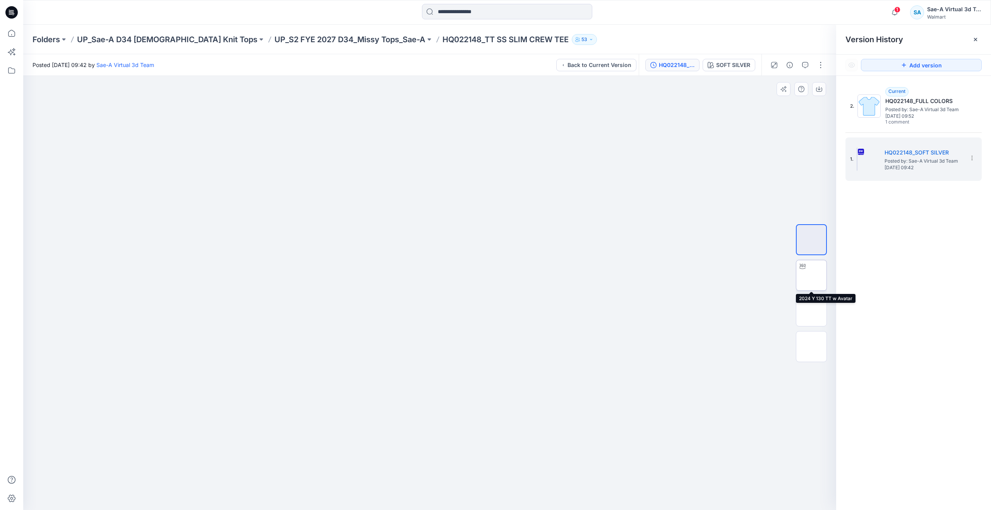
click at [811, 275] on img at bounding box center [811, 275] width 0 height 0
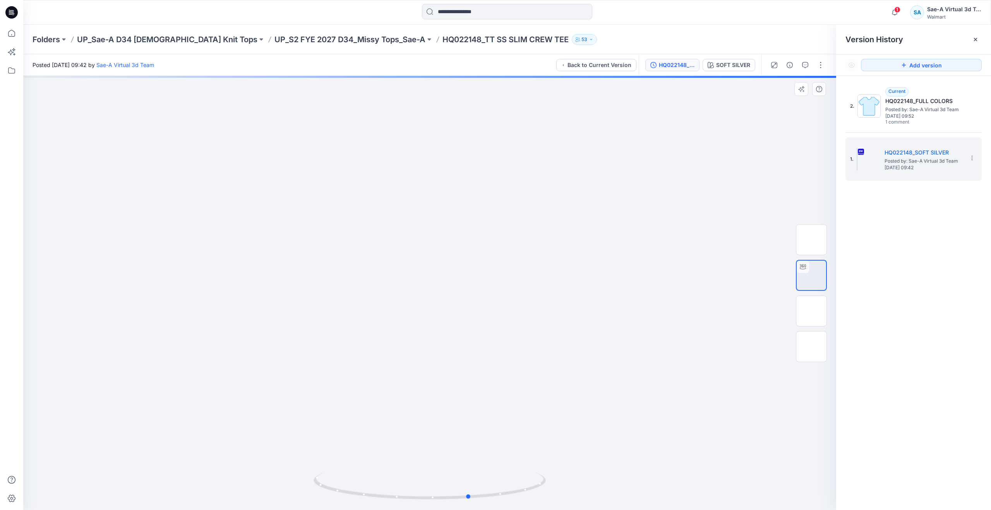
drag, startPoint x: 428, startPoint y: 496, endPoint x: 214, endPoint y: 447, distance: 219.3
click at [214, 447] on div at bounding box center [429, 293] width 813 height 434
click at [10, 34] on icon at bounding box center [11, 33] width 17 height 17
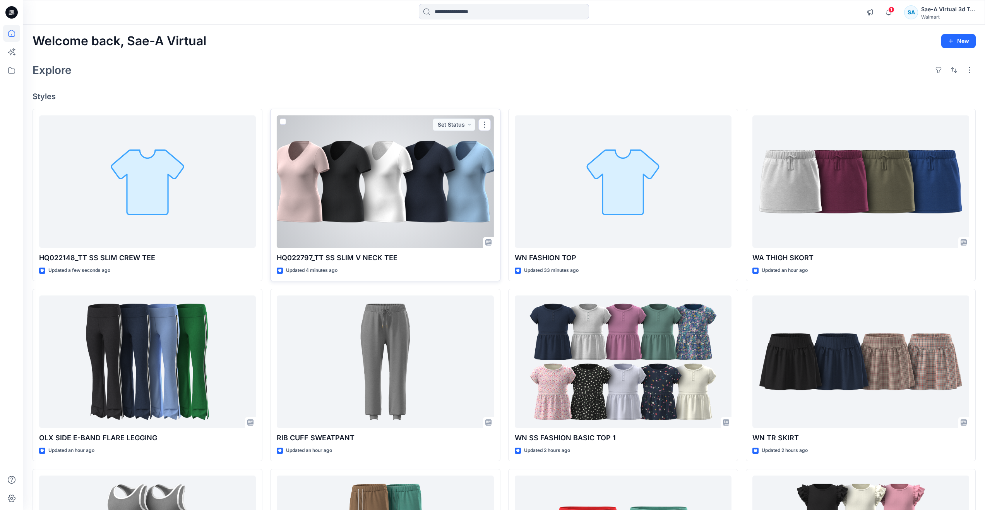
click at [370, 195] on div at bounding box center [385, 181] width 217 height 133
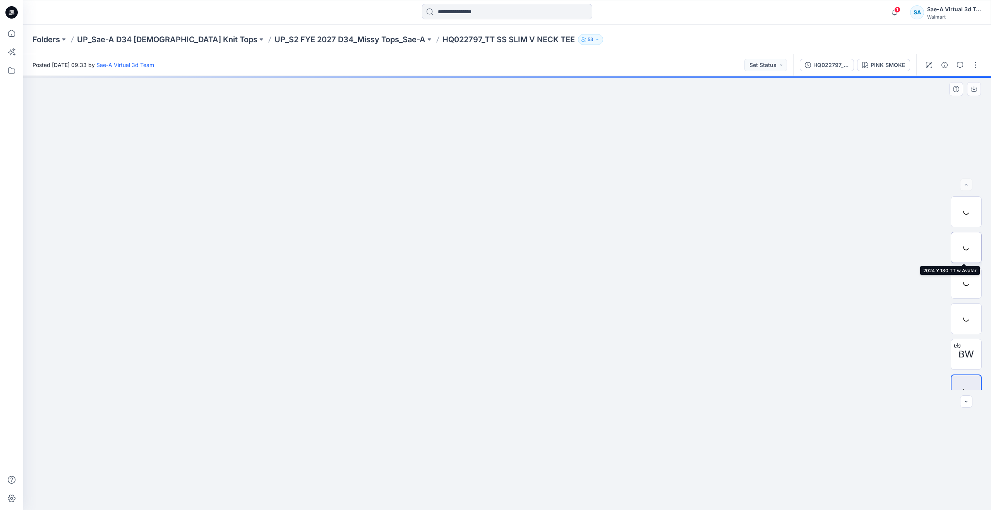
click at [966, 250] on div at bounding box center [966, 247] width 31 height 31
drag, startPoint x: 504, startPoint y: 496, endPoint x: 393, endPoint y: 477, distance: 112.8
click at [393, 477] on icon at bounding box center [508, 486] width 234 height 29
click at [16, 38] on icon at bounding box center [11, 33] width 17 height 17
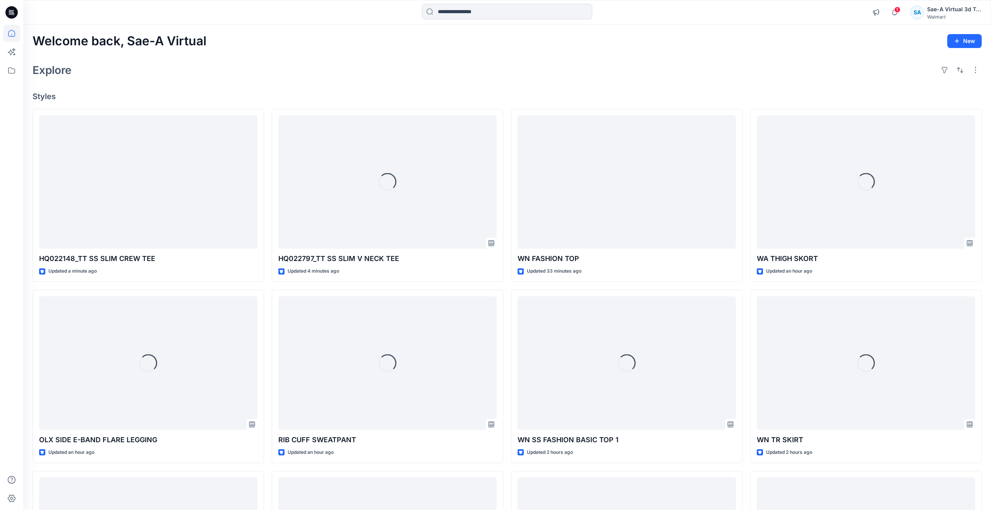
click at [11, 31] on icon at bounding box center [11, 33] width 17 height 17
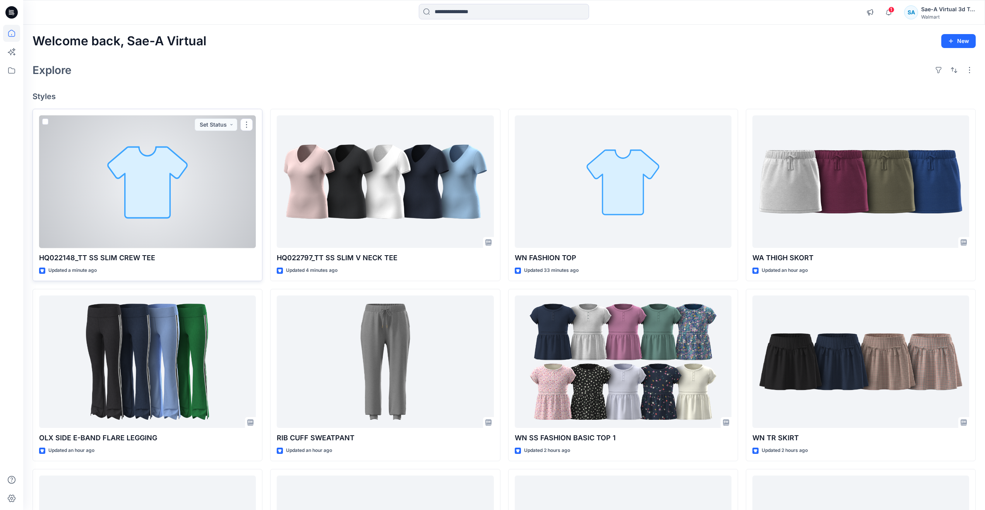
click at [180, 191] on div at bounding box center [147, 181] width 217 height 133
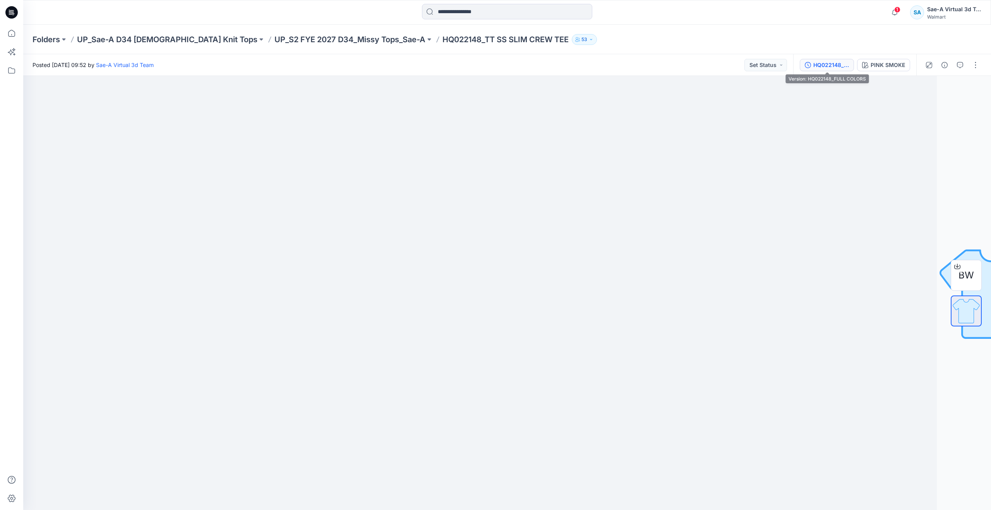
click at [829, 63] on div "HQ022148_FULL COLORS" at bounding box center [831, 65] width 36 height 9
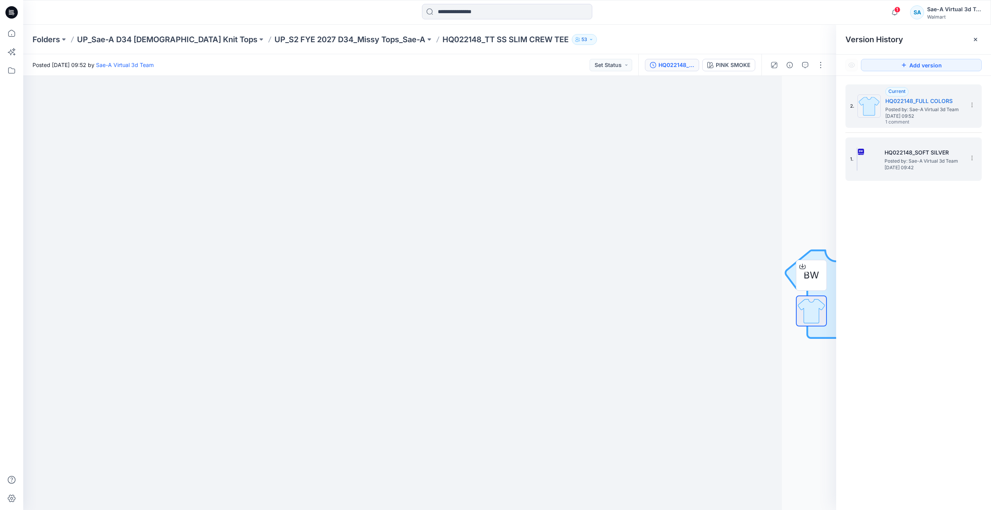
click at [890, 150] on h5 "HQ022148_SOFT SILVER" at bounding box center [923, 152] width 77 height 9
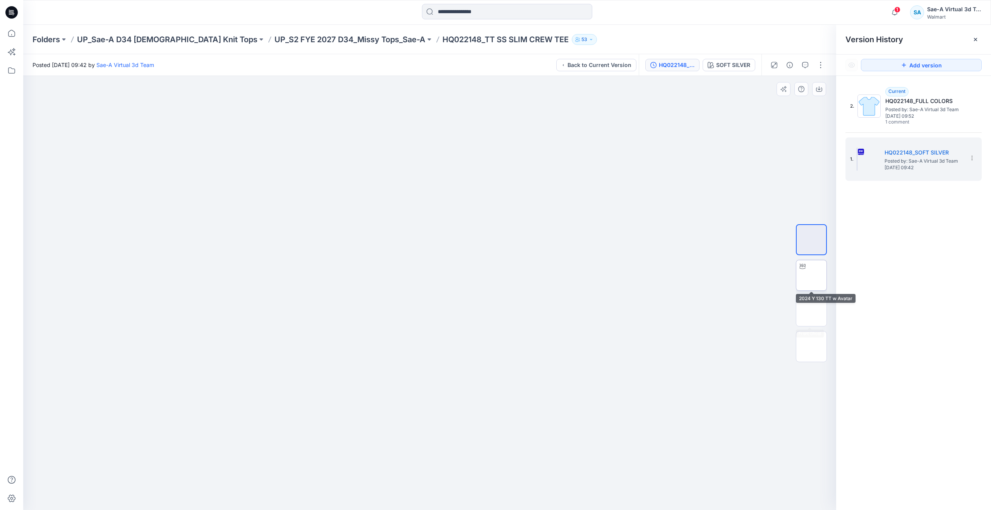
click at [811, 275] on img at bounding box center [811, 275] width 0 height 0
drag, startPoint x: 422, startPoint y: 495, endPoint x: 332, endPoint y: 467, distance: 94.8
click at [332, 467] on div at bounding box center [429, 293] width 813 height 434
click at [16, 34] on icon at bounding box center [11, 33] width 17 height 17
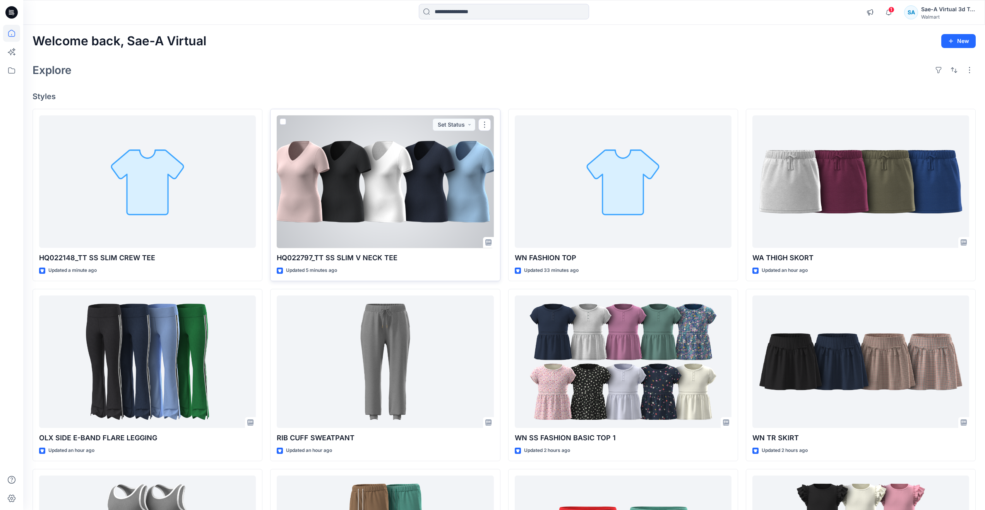
click at [425, 206] on div at bounding box center [385, 181] width 217 height 133
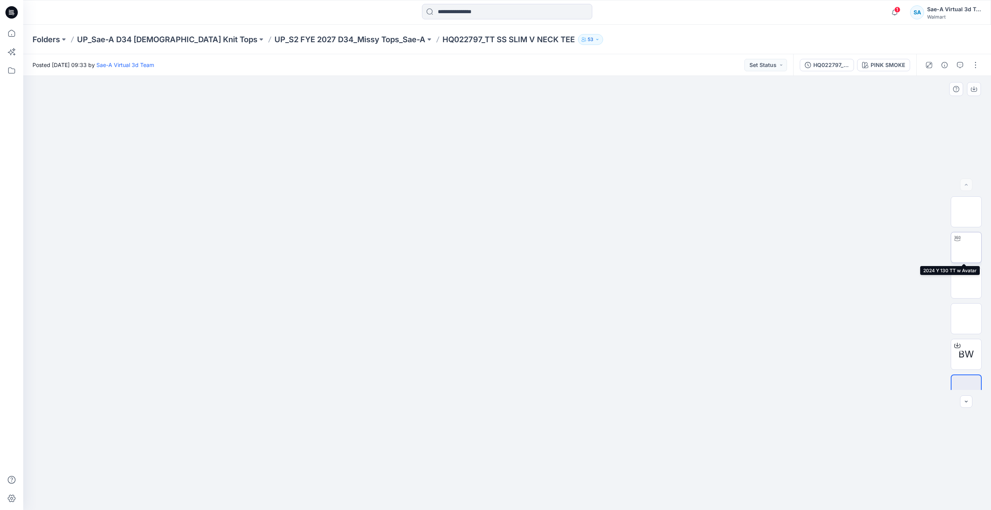
click at [966, 247] on img at bounding box center [966, 247] width 0 height 0
drag, startPoint x: 507, startPoint y: 496, endPoint x: 543, endPoint y: 459, distance: 51.7
click at [543, 459] on div at bounding box center [507, 293] width 968 height 434
click at [13, 34] on icon at bounding box center [11, 33] width 17 height 17
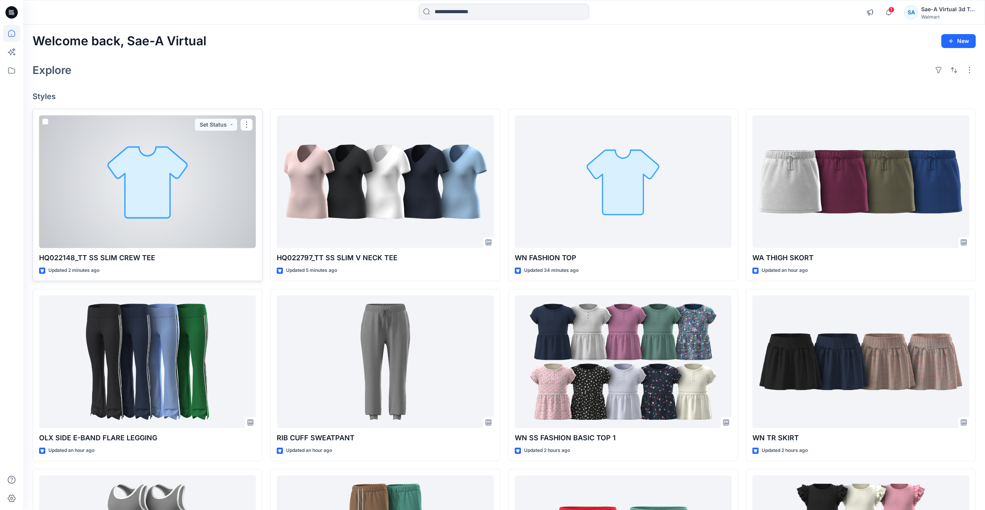
click at [139, 180] on div at bounding box center [147, 181] width 217 height 133
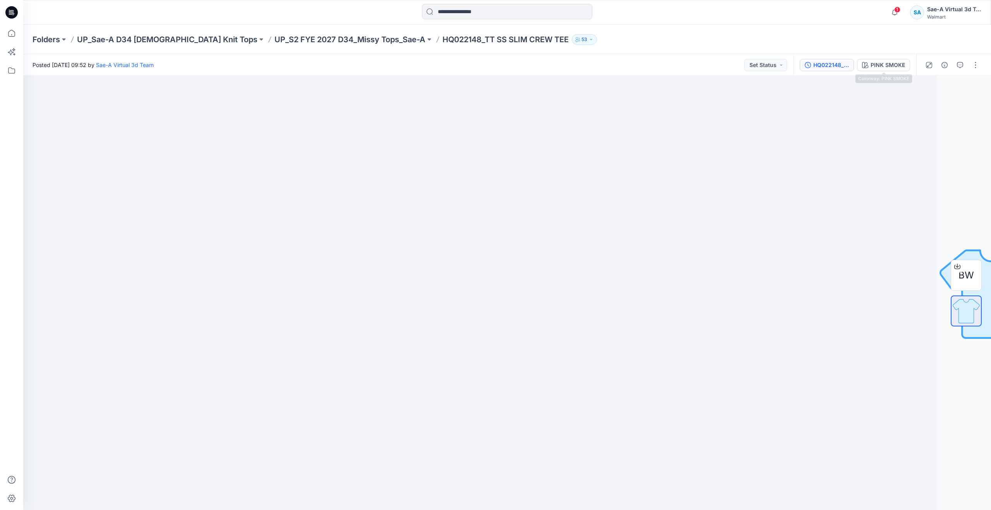
click at [824, 62] on div "HQ022148_FULL COLORS" at bounding box center [831, 65] width 36 height 9
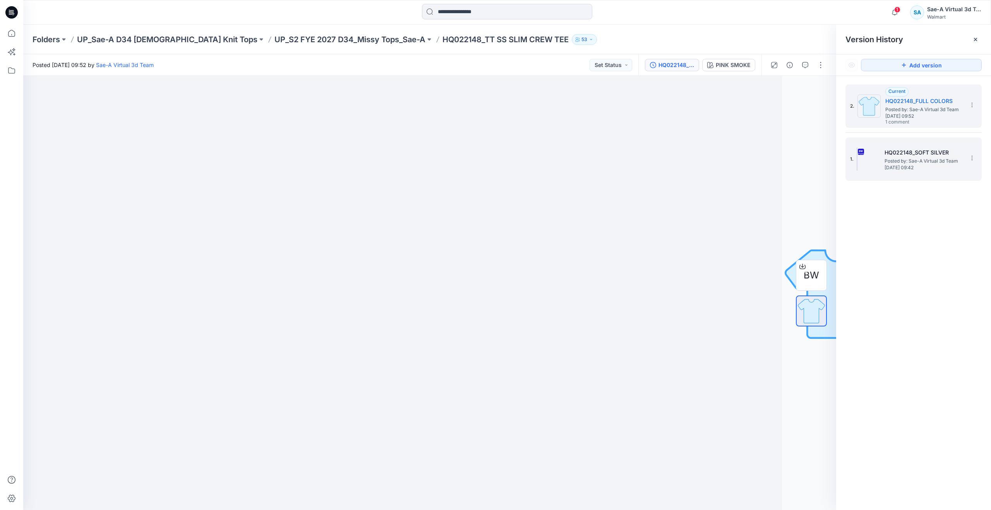
click at [898, 158] on span "Posted by: Sae-A Virtual 3d Team" at bounding box center [923, 161] width 77 height 8
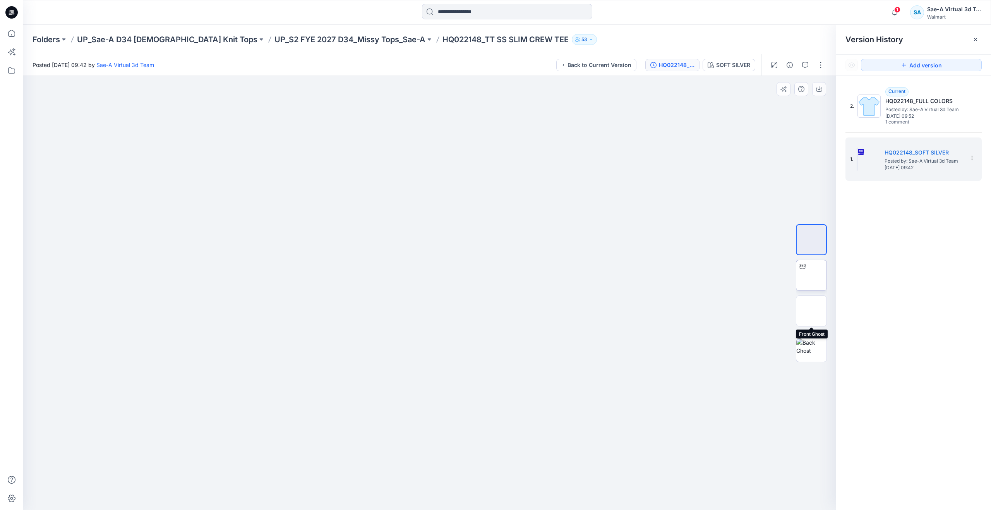
click at [811, 275] on img at bounding box center [811, 275] width 0 height 0
drag, startPoint x: 416, startPoint y: 494, endPoint x: 459, endPoint y: 475, distance: 46.6
click at [459, 475] on icon at bounding box center [431, 486] width 234 height 29
click at [10, 34] on icon at bounding box center [11, 33] width 17 height 17
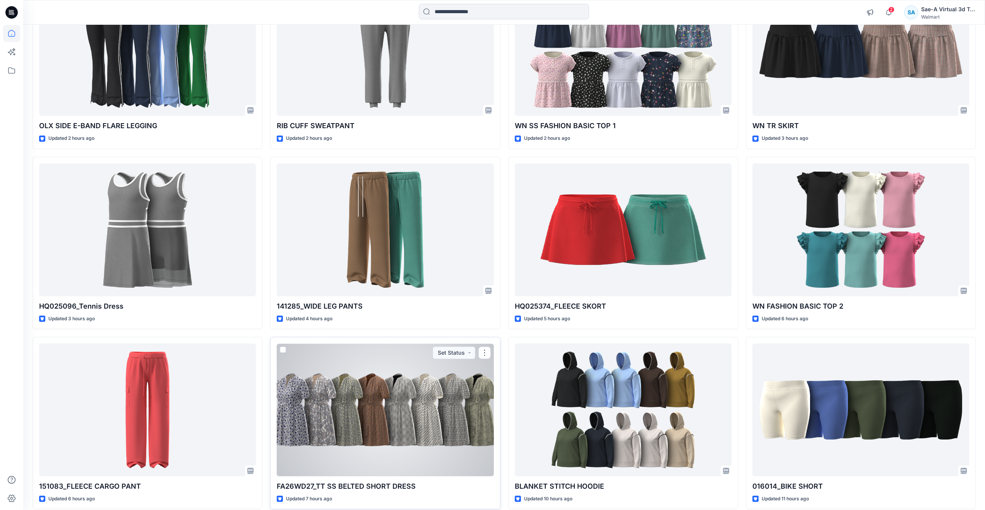
scroll to position [387, 0]
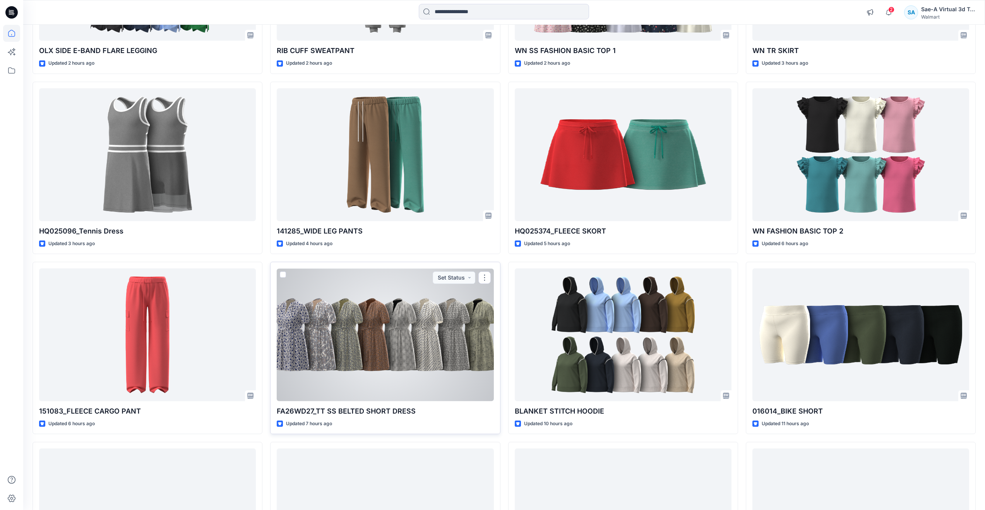
click at [367, 361] on div at bounding box center [385, 334] width 217 height 133
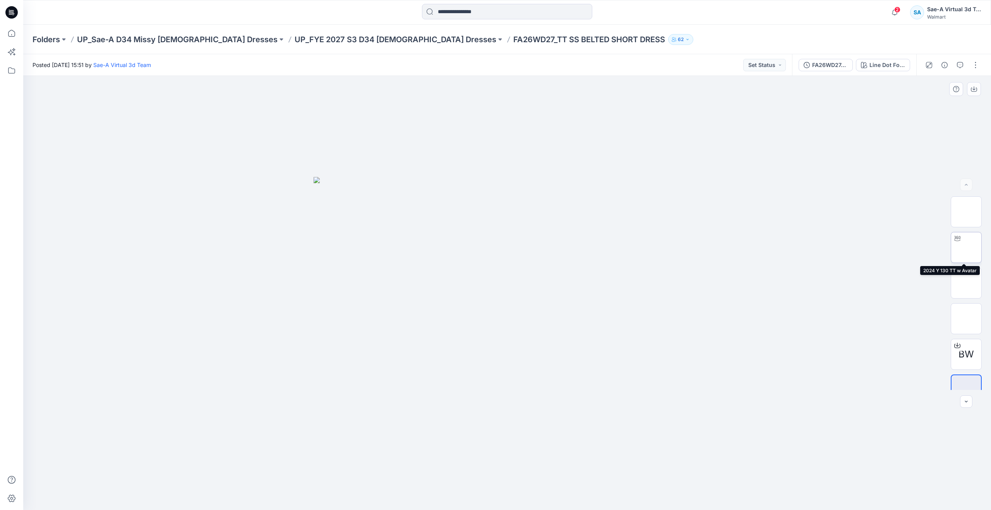
click at [966, 247] on img at bounding box center [966, 247] width 0 height 0
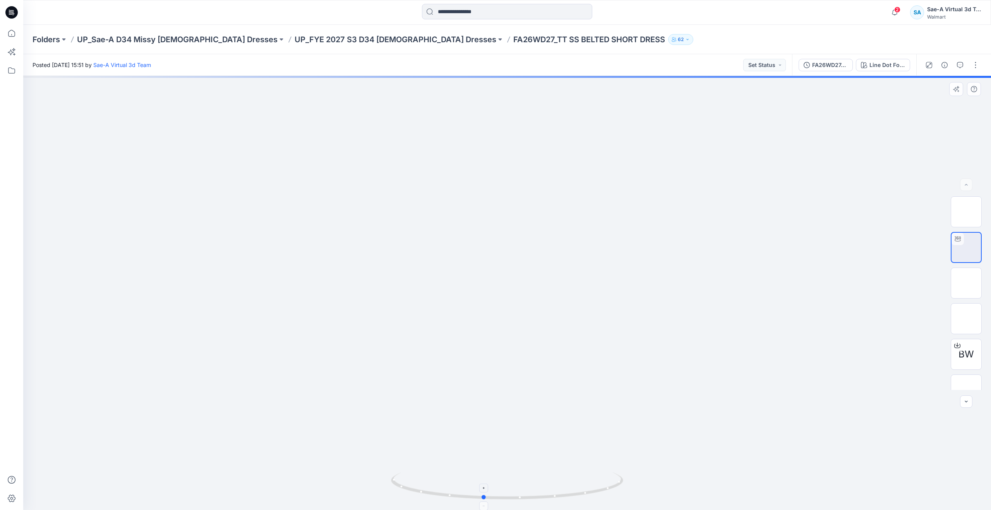
drag, startPoint x: 512, startPoint y: 495, endPoint x: 488, endPoint y: 473, distance: 32.6
click at [488, 473] on icon at bounding box center [508, 486] width 234 height 29
click at [13, 35] on icon at bounding box center [11, 33] width 17 height 17
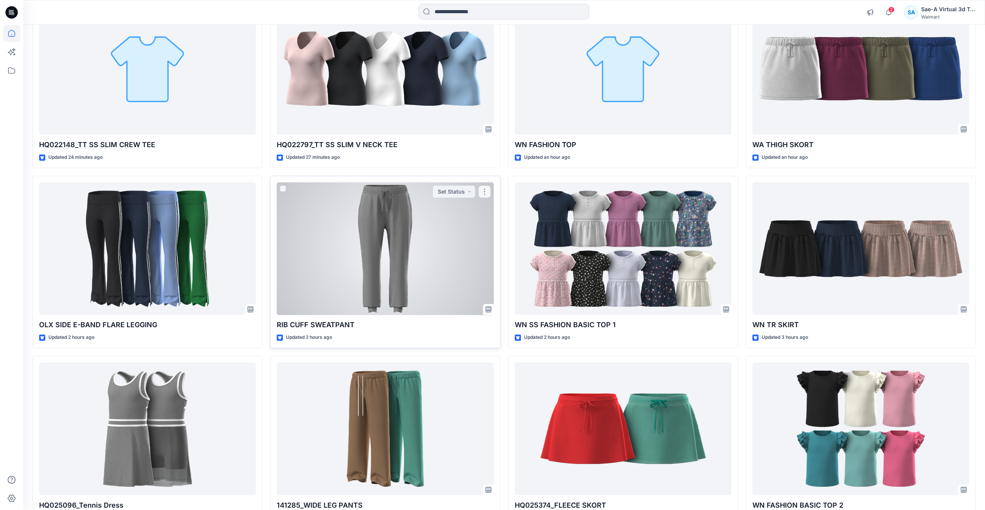
scroll to position [194, 0]
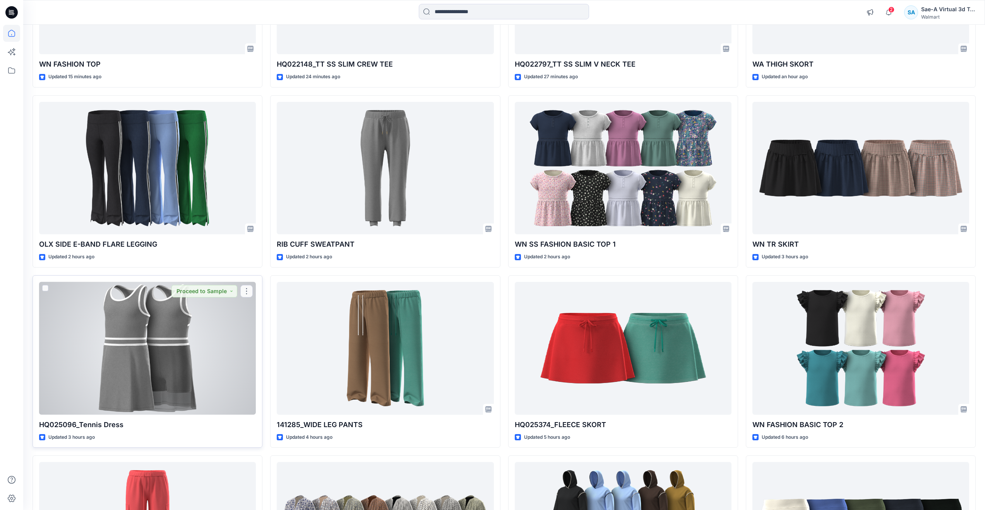
click at [138, 384] on div at bounding box center [147, 348] width 217 height 133
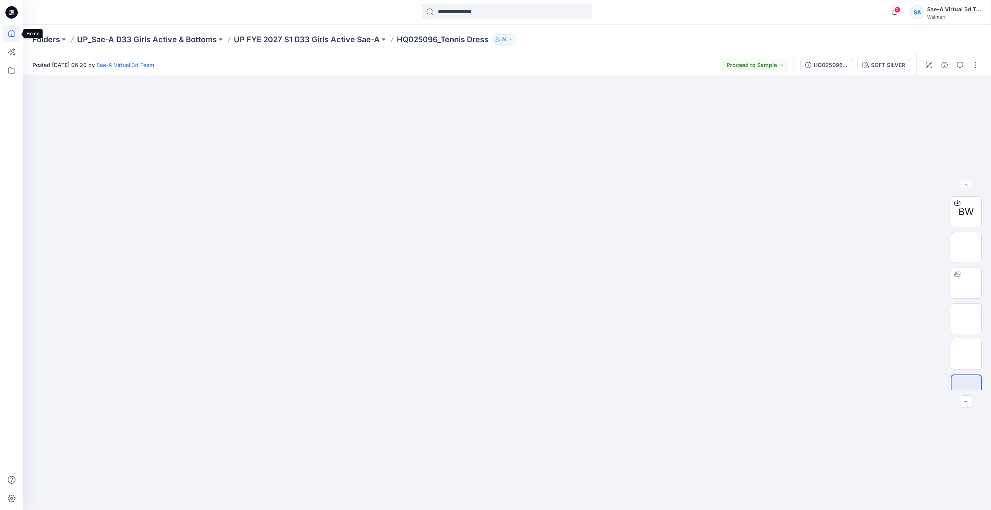
click at [19, 36] on icon at bounding box center [11, 33] width 17 height 17
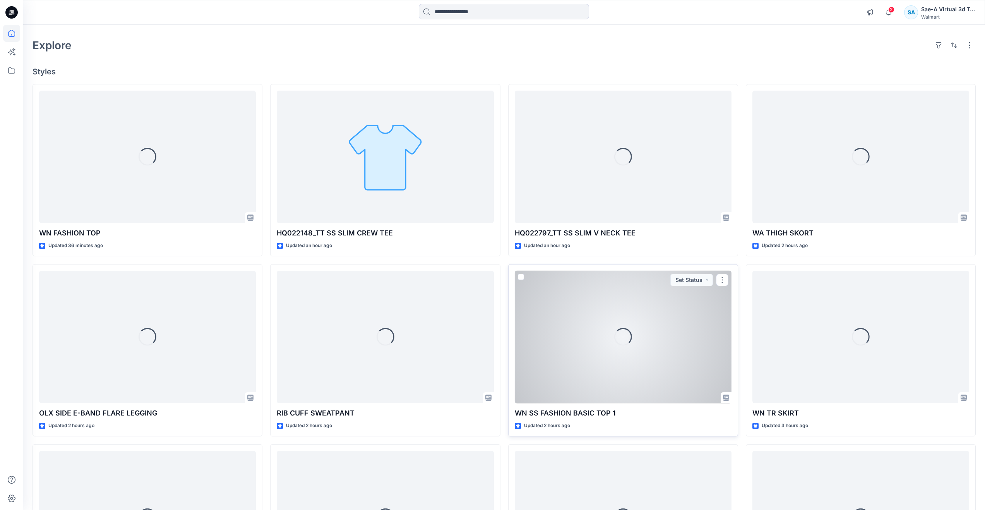
scroll to position [39, 0]
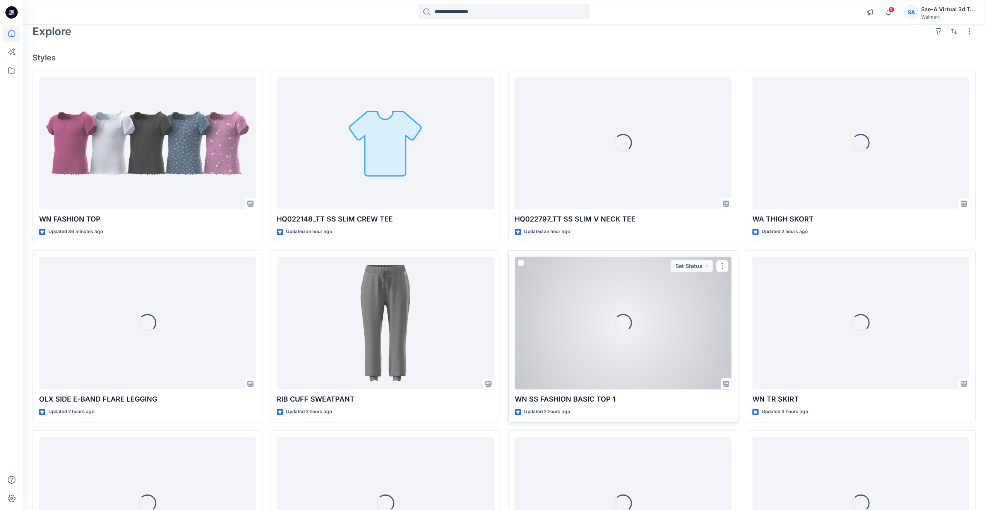
click at [590, 353] on div "Loading..." at bounding box center [623, 323] width 217 height 133
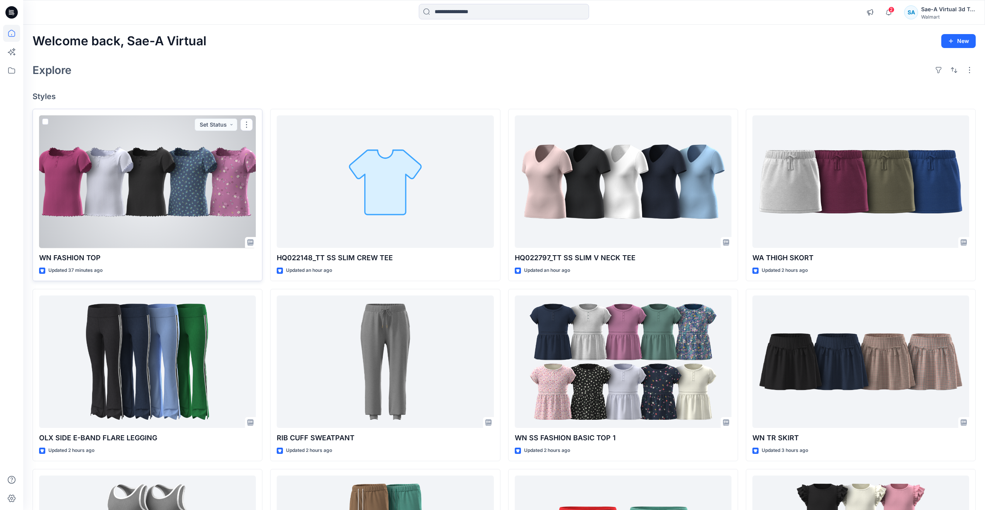
click at [181, 191] on div at bounding box center [147, 181] width 217 height 133
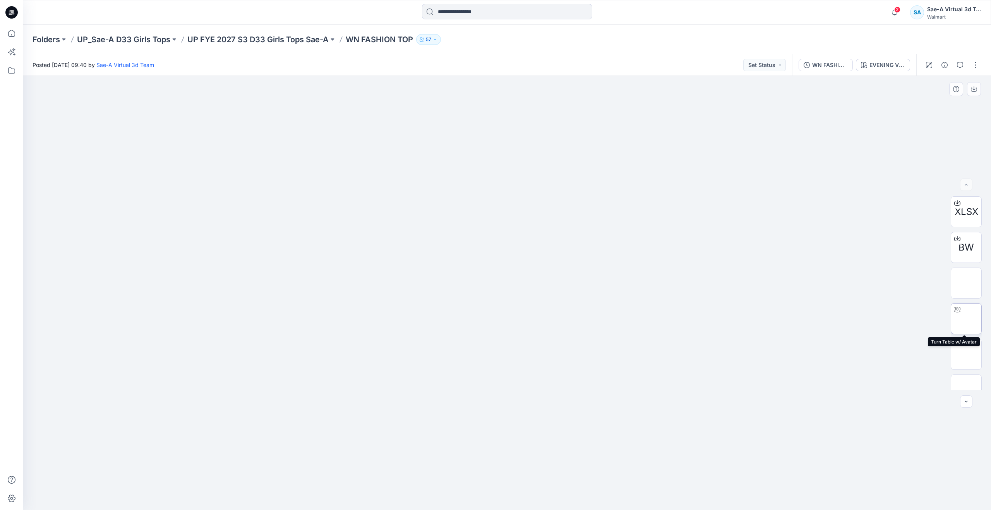
click at [966, 319] on img at bounding box center [966, 319] width 0 height 0
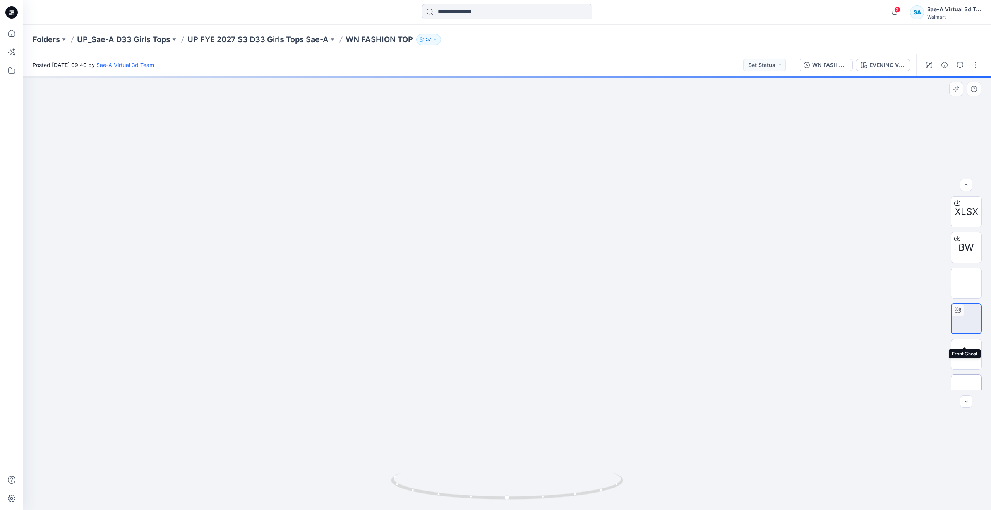
scroll to position [51, 0]
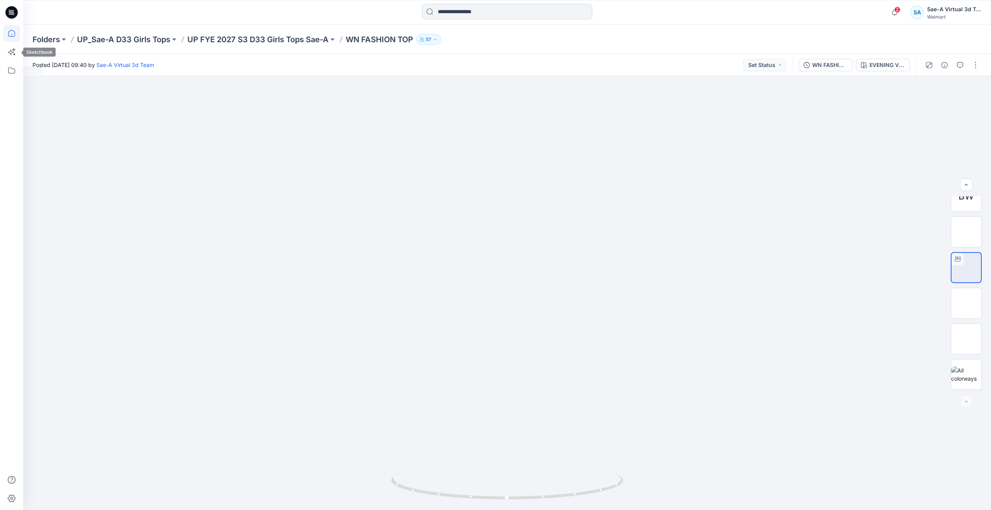
click at [14, 40] on icon at bounding box center [11, 33] width 17 height 17
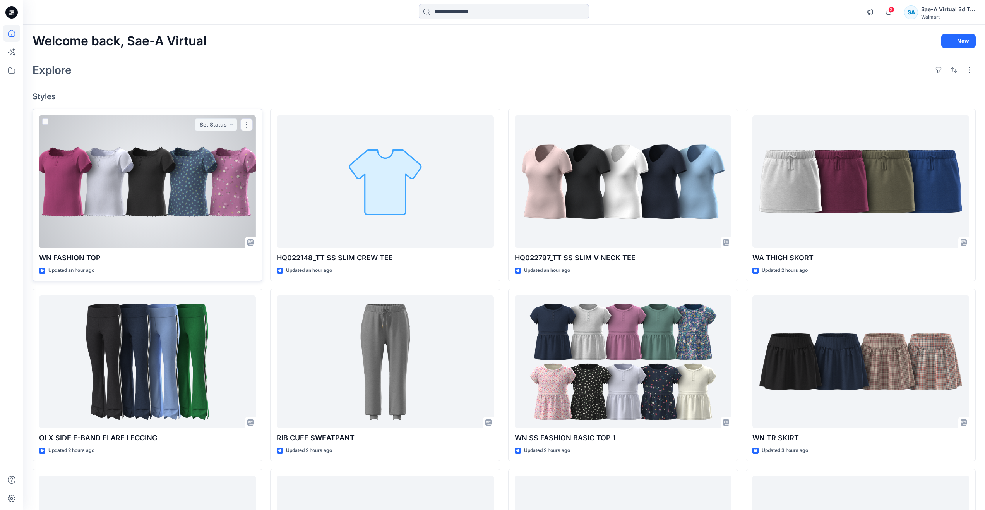
click at [166, 192] on div at bounding box center [147, 181] width 217 height 133
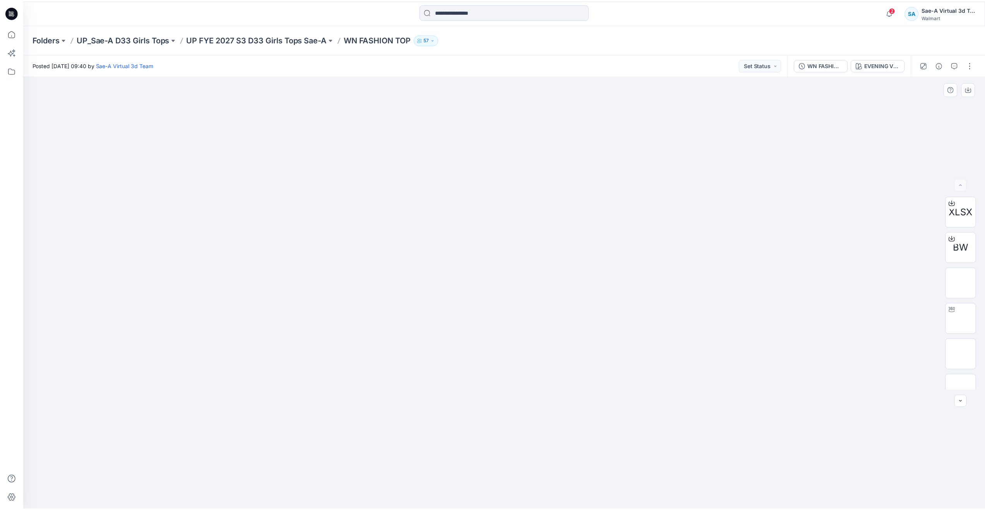
scroll to position [51, 0]
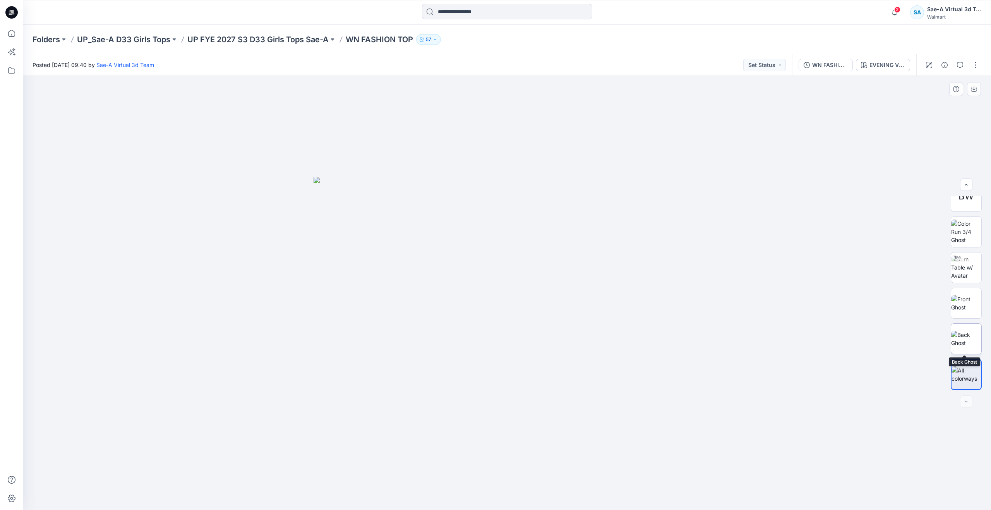
click at [965, 338] on img at bounding box center [966, 339] width 30 height 16
click at [12, 38] on icon at bounding box center [11, 33] width 17 height 17
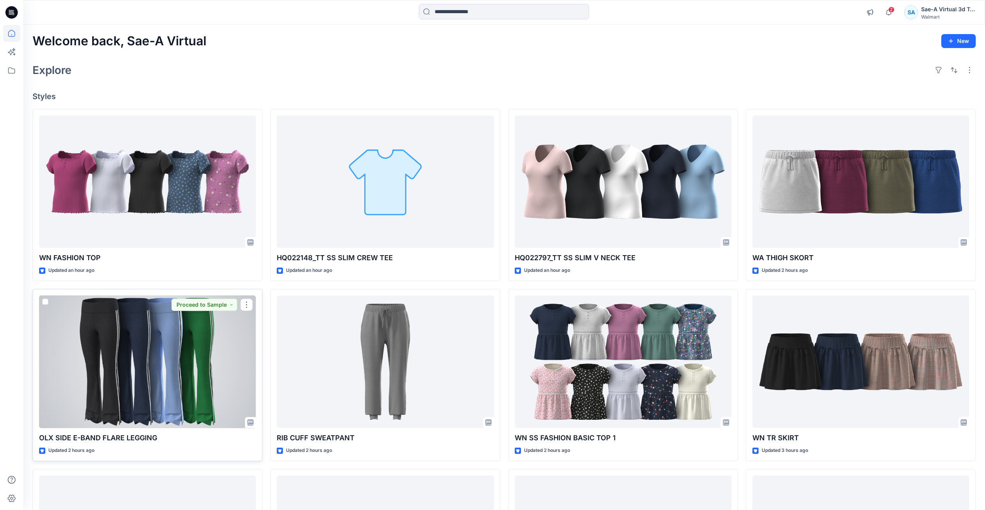
click at [168, 353] on div at bounding box center [147, 361] width 217 height 133
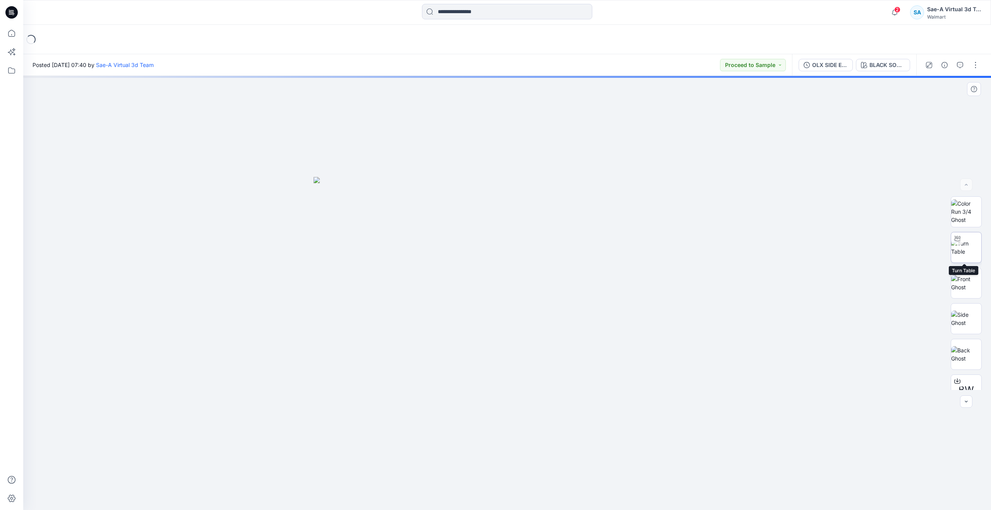
click at [969, 249] on img at bounding box center [966, 247] width 30 height 16
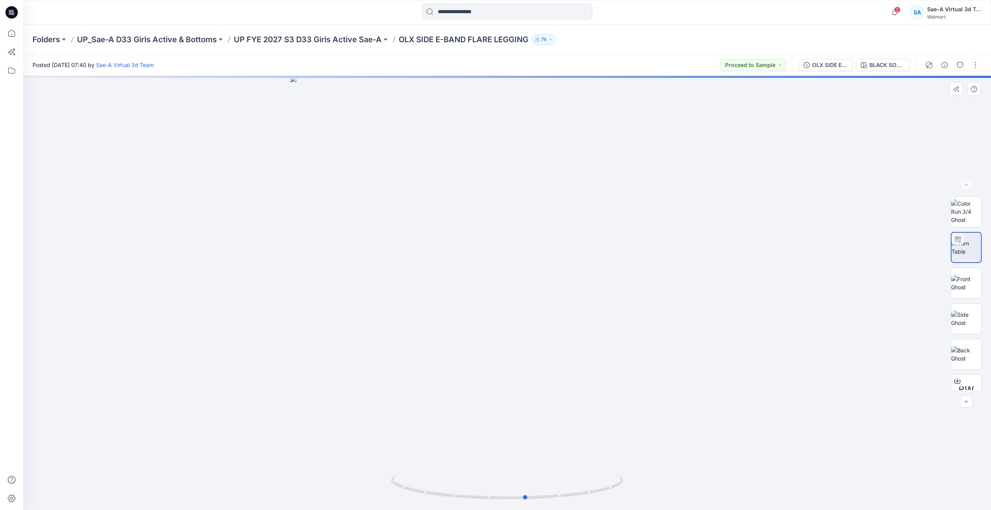
drag, startPoint x: 466, startPoint y: 485, endPoint x: 261, endPoint y: 444, distance: 209.3
click at [261, 444] on div at bounding box center [507, 293] width 968 height 434
click at [14, 33] on icon at bounding box center [11, 33] width 17 height 17
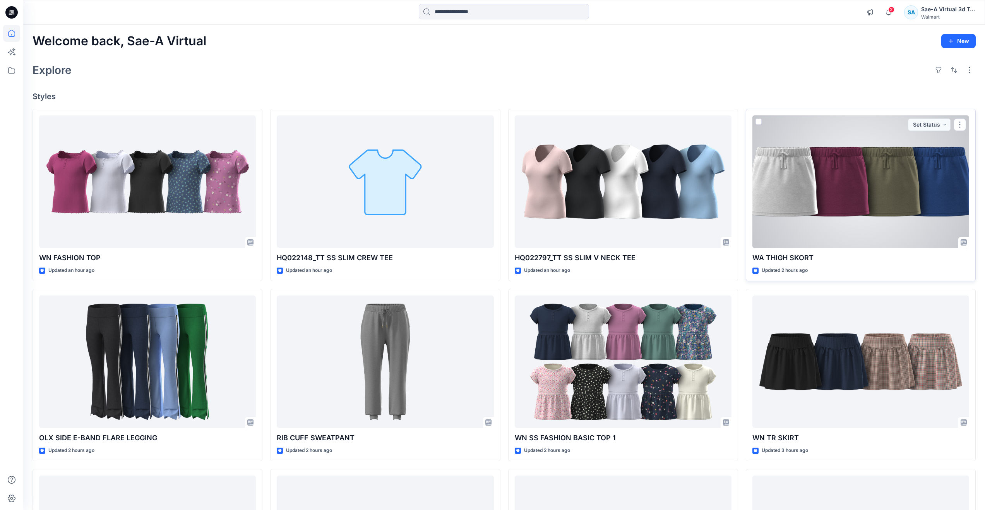
click at [823, 211] on div at bounding box center [861, 181] width 217 height 133
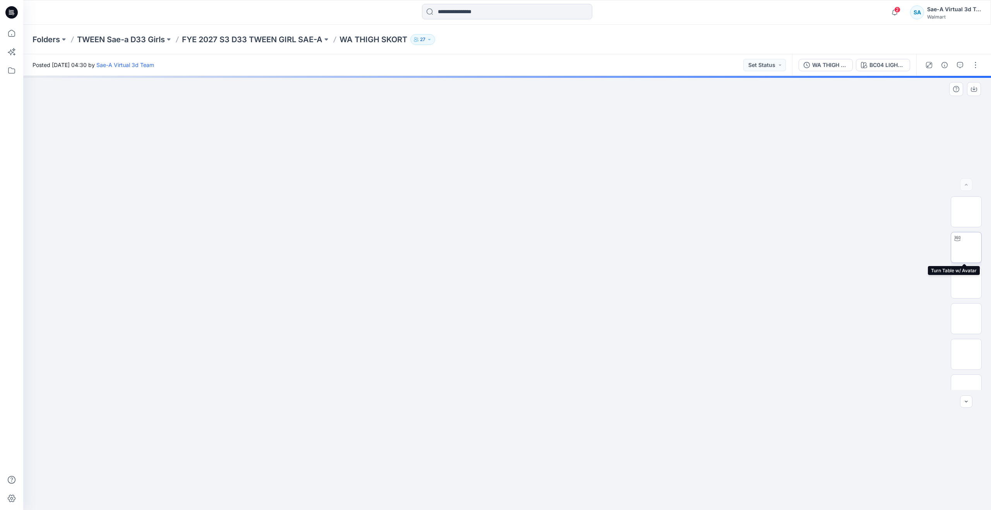
click at [966, 247] on img at bounding box center [966, 247] width 0 height 0
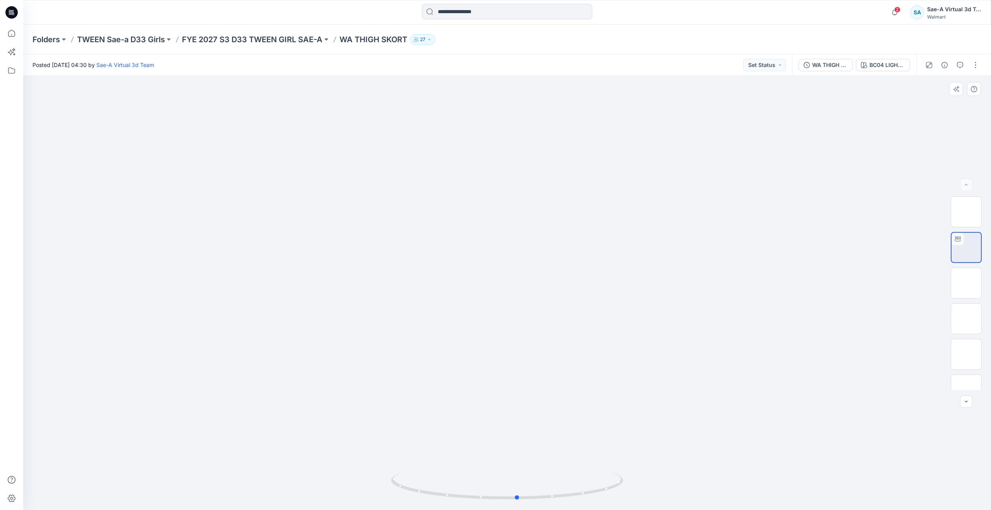
drag, startPoint x: 508, startPoint y: 496, endPoint x: 751, endPoint y: 439, distance: 249.5
click at [751, 439] on div at bounding box center [507, 293] width 968 height 434
drag, startPoint x: 519, startPoint y: 496, endPoint x: 588, endPoint y: 479, distance: 71.7
click at [588, 479] on icon at bounding box center [508, 486] width 234 height 29
click at [829, 64] on div "WA THIGH SKORT_FULL COLORWAYS" at bounding box center [830, 65] width 36 height 9
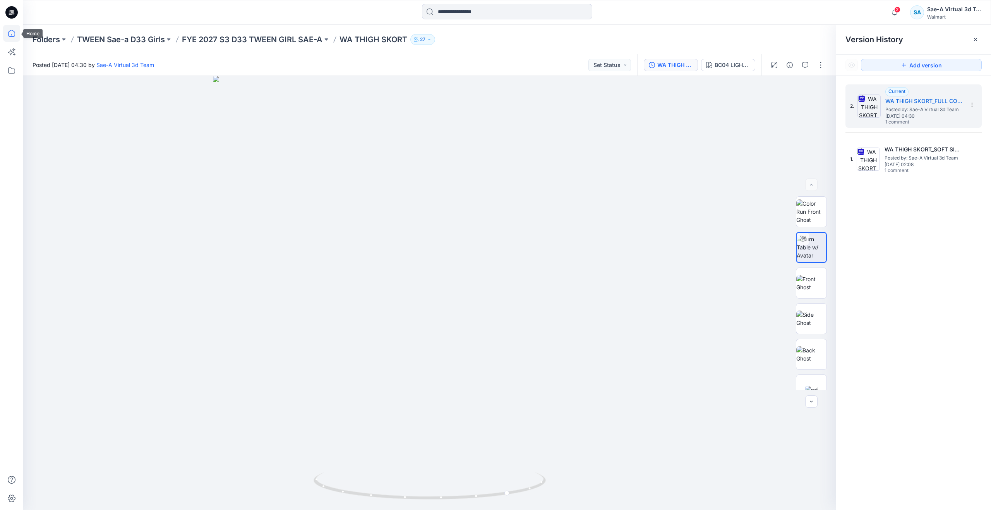
click at [11, 32] on icon at bounding box center [11, 33] width 17 height 17
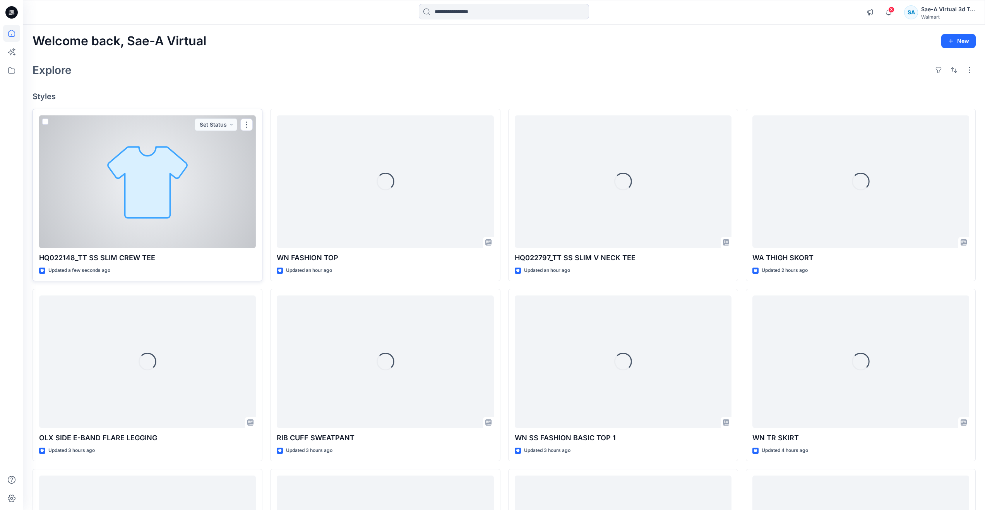
click at [185, 214] on div at bounding box center [147, 181] width 217 height 133
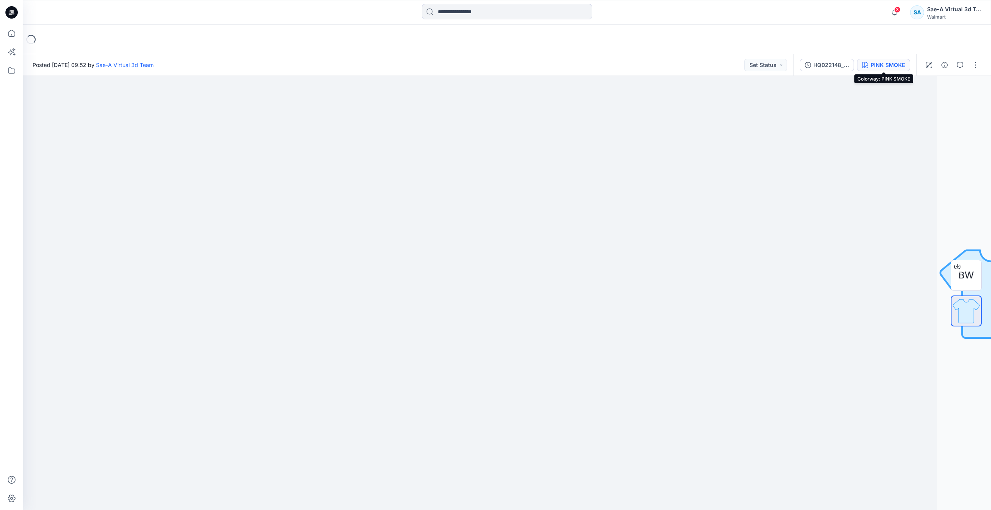
click at [873, 60] on button "PINK SMOKE" at bounding box center [883, 65] width 53 height 12
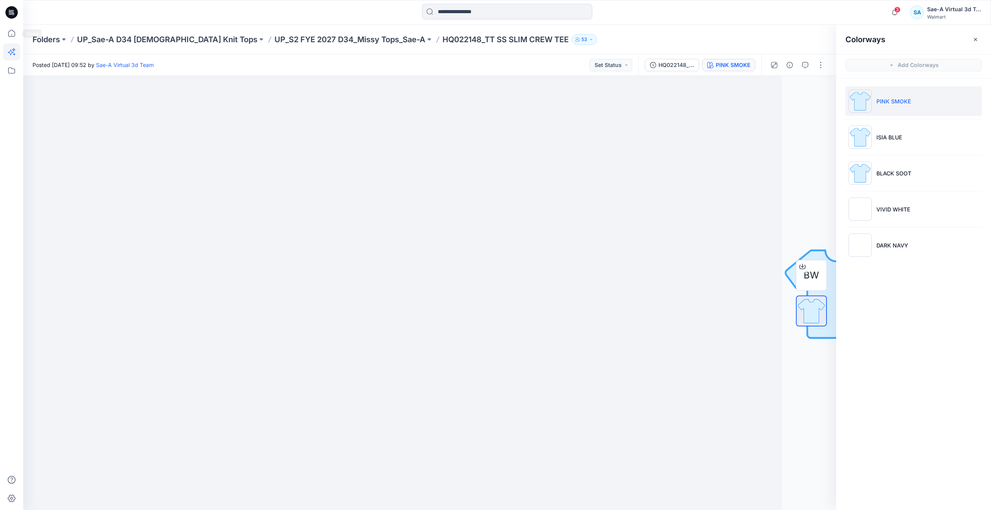
drag, startPoint x: 16, startPoint y: 35, endPoint x: 13, endPoint y: 46, distance: 12.0
click at [15, 34] on icon at bounding box center [11, 33] width 17 height 17
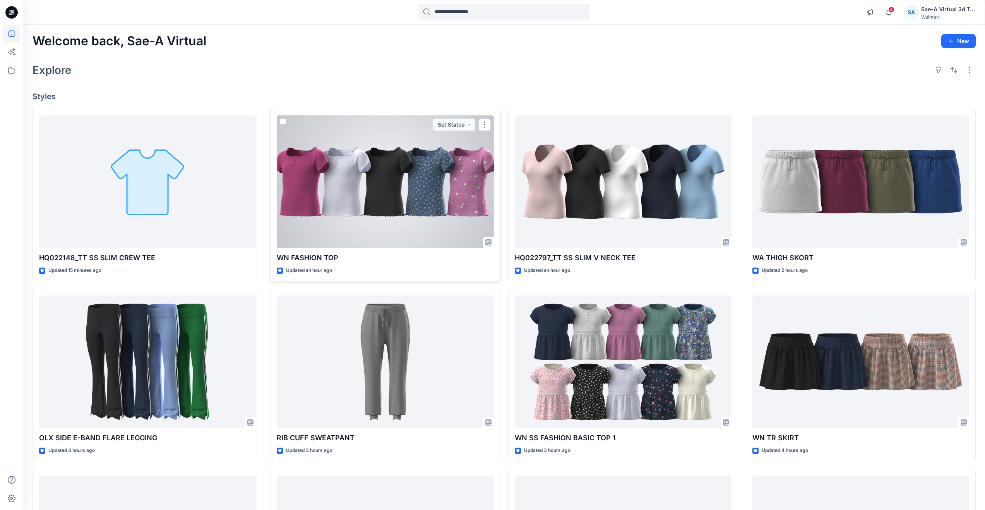
click at [315, 194] on div at bounding box center [385, 181] width 217 height 133
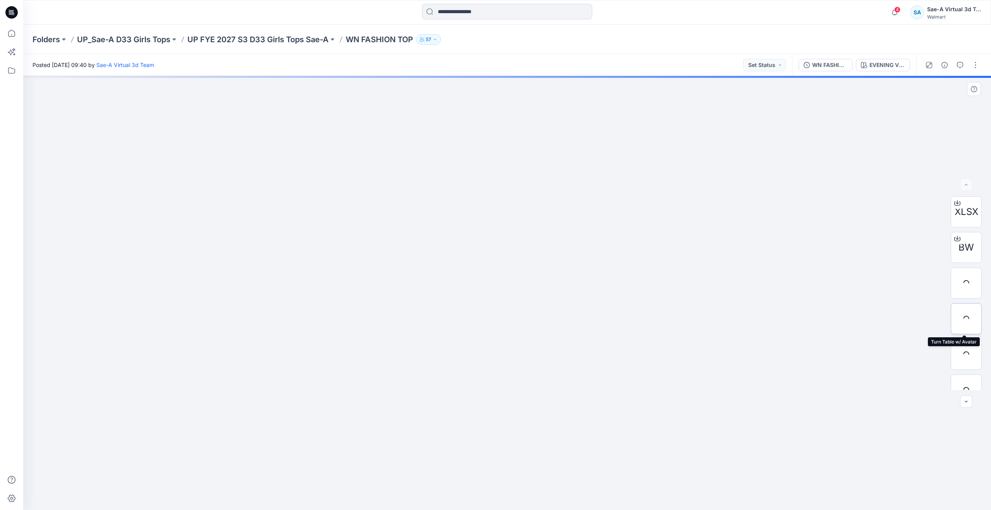
click at [967, 322] on div at bounding box center [966, 318] width 31 height 31
click at [15, 34] on icon at bounding box center [11, 33] width 7 height 7
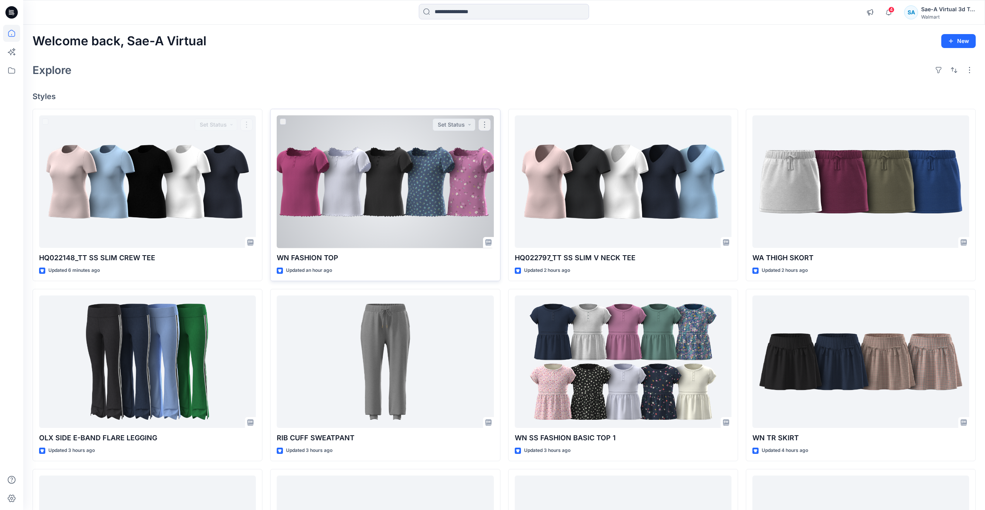
click at [325, 171] on div at bounding box center [385, 181] width 217 height 133
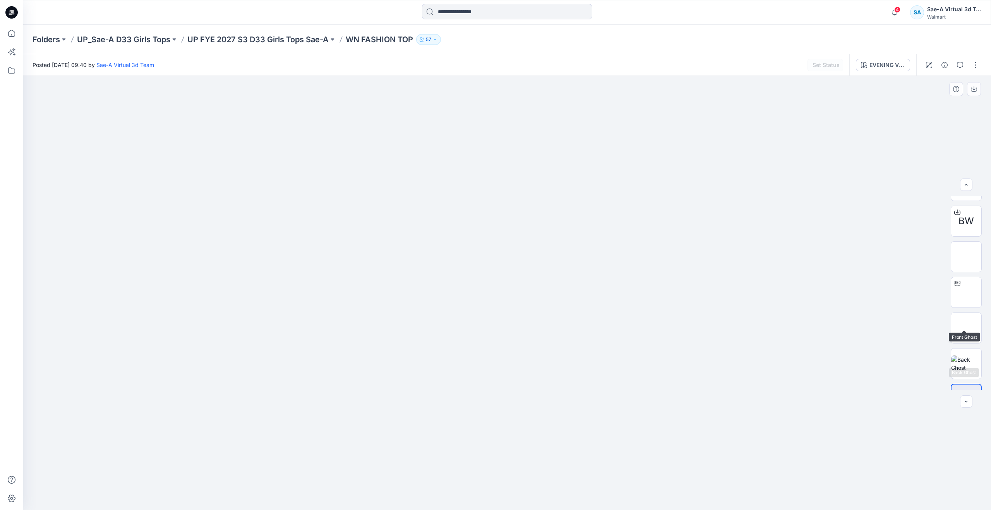
scroll to position [51, 0]
click at [967, 332] on img at bounding box center [966, 339] width 30 height 16
